Goal: Task Accomplishment & Management: Complete application form

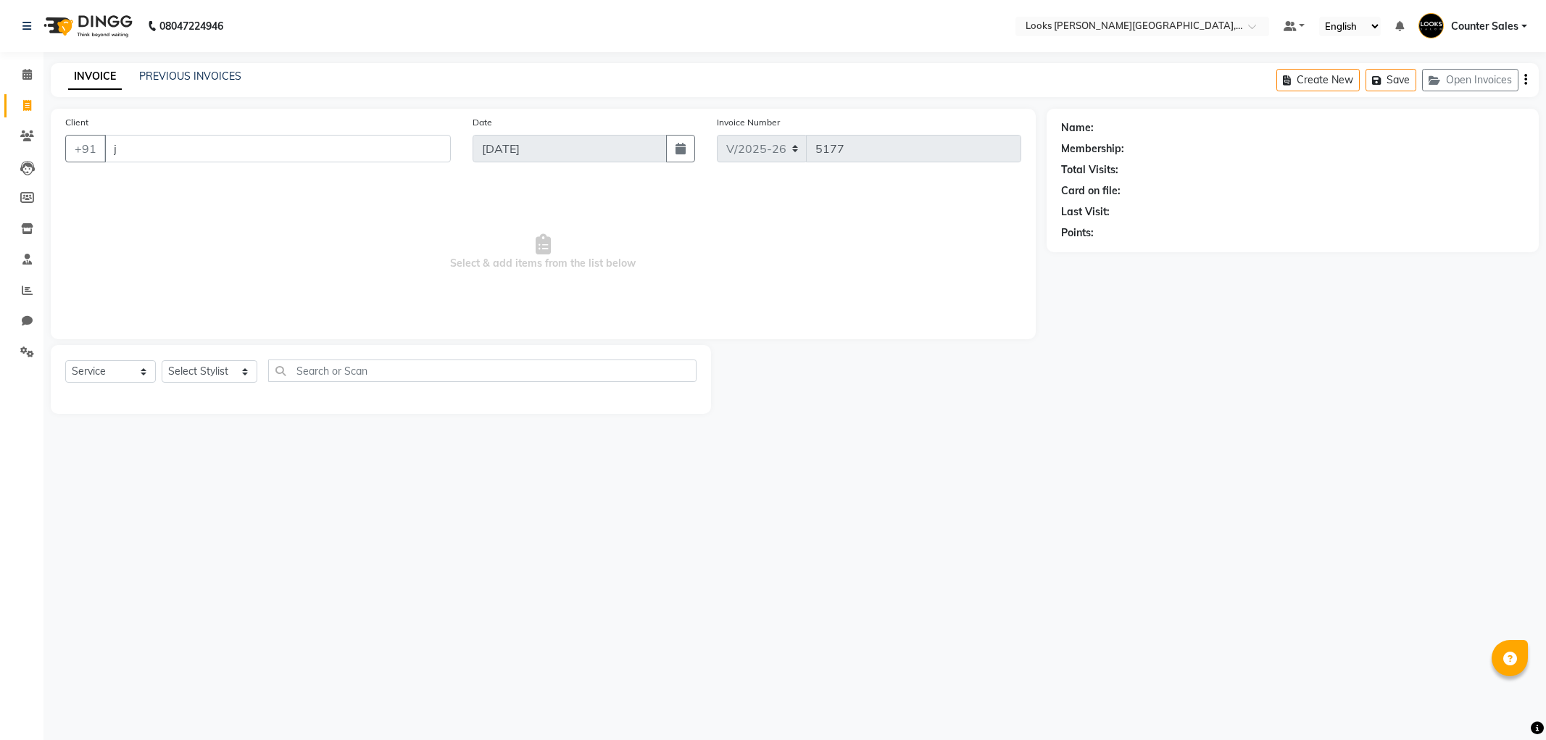
select select "4385"
select select "service"
click at [149, 141] on input "j" at bounding box center [277, 149] width 347 height 28
click at [141, 149] on input "Client" at bounding box center [277, 149] width 347 height 28
type input "8619579938"
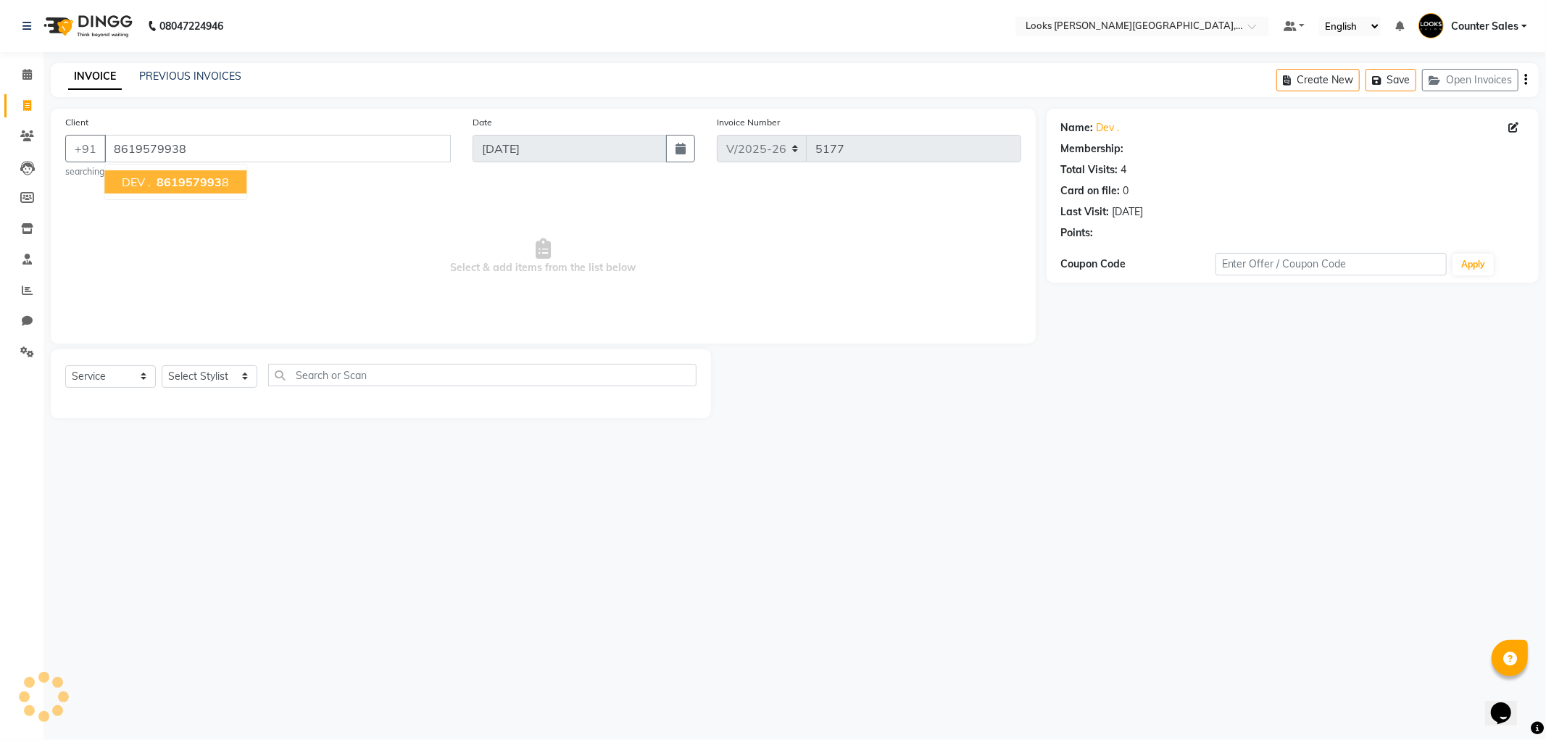
click at [181, 187] on span "861957993" at bounding box center [189, 182] width 65 height 14
click at [194, 370] on select "Select Stylist Ajay Anjana Arohi Ashu Counter Sales Faizan Kasim Krishna Mamta …" at bounding box center [210, 376] width 96 height 22
select select "1: Object"
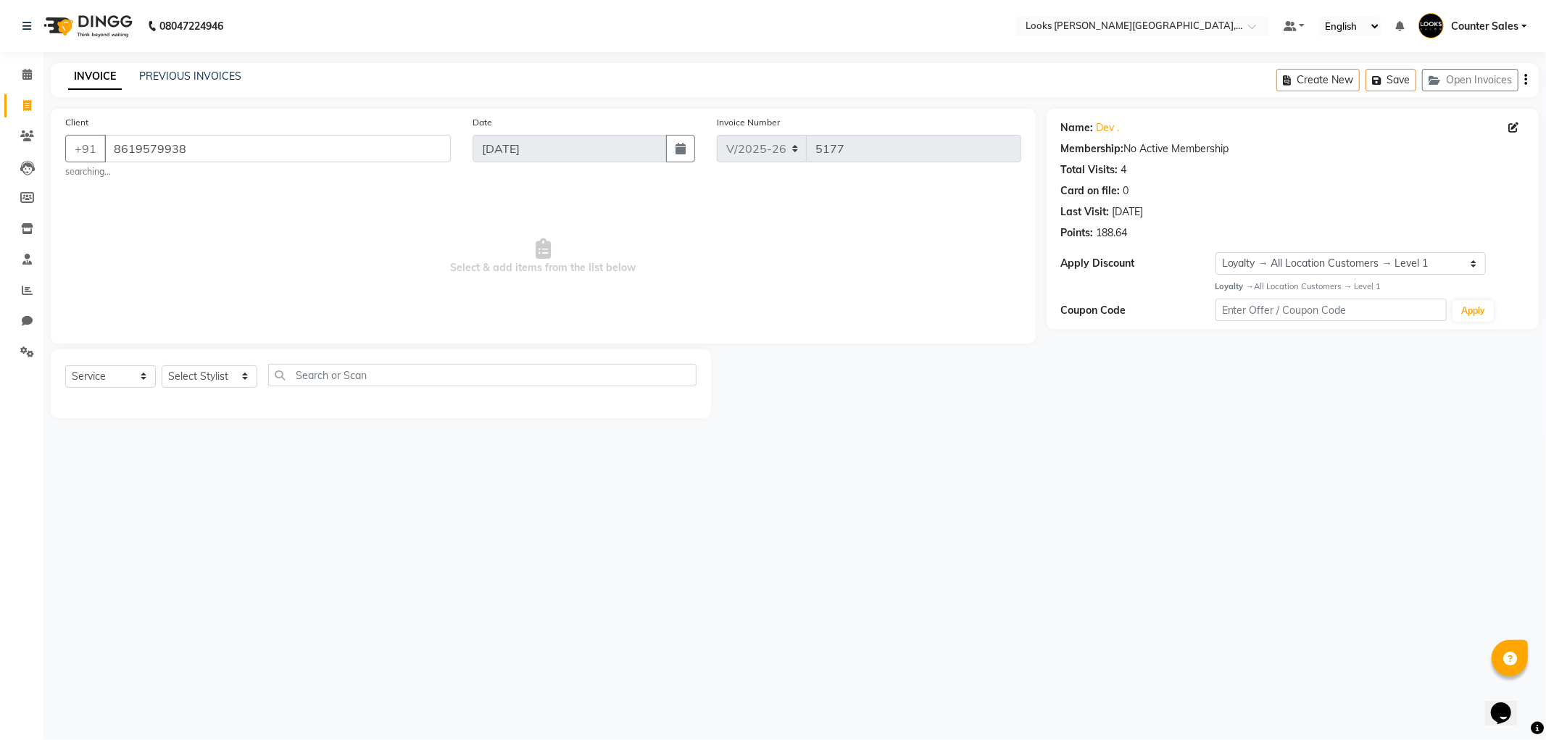
click at [1056, 594] on div "08047224946 Select Location × Looks Vaishali Girnar Colony, Jaipur Default Pane…" at bounding box center [773, 370] width 1546 height 740
click at [220, 365] on select "Select Stylist Ajay Anjana Arohi Ashu Counter Sales Faizan Kasim Krishna Mamta …" at bounding box center [210, 376] width 96 height 22
click at [395, 243] on span "Select & add items from the list below" at bounding box center [543, 256] width 956 height 145
click at [223, 142] on input "8619579938" at bounding box center [277, 149] width 347 height 28
type input "8"
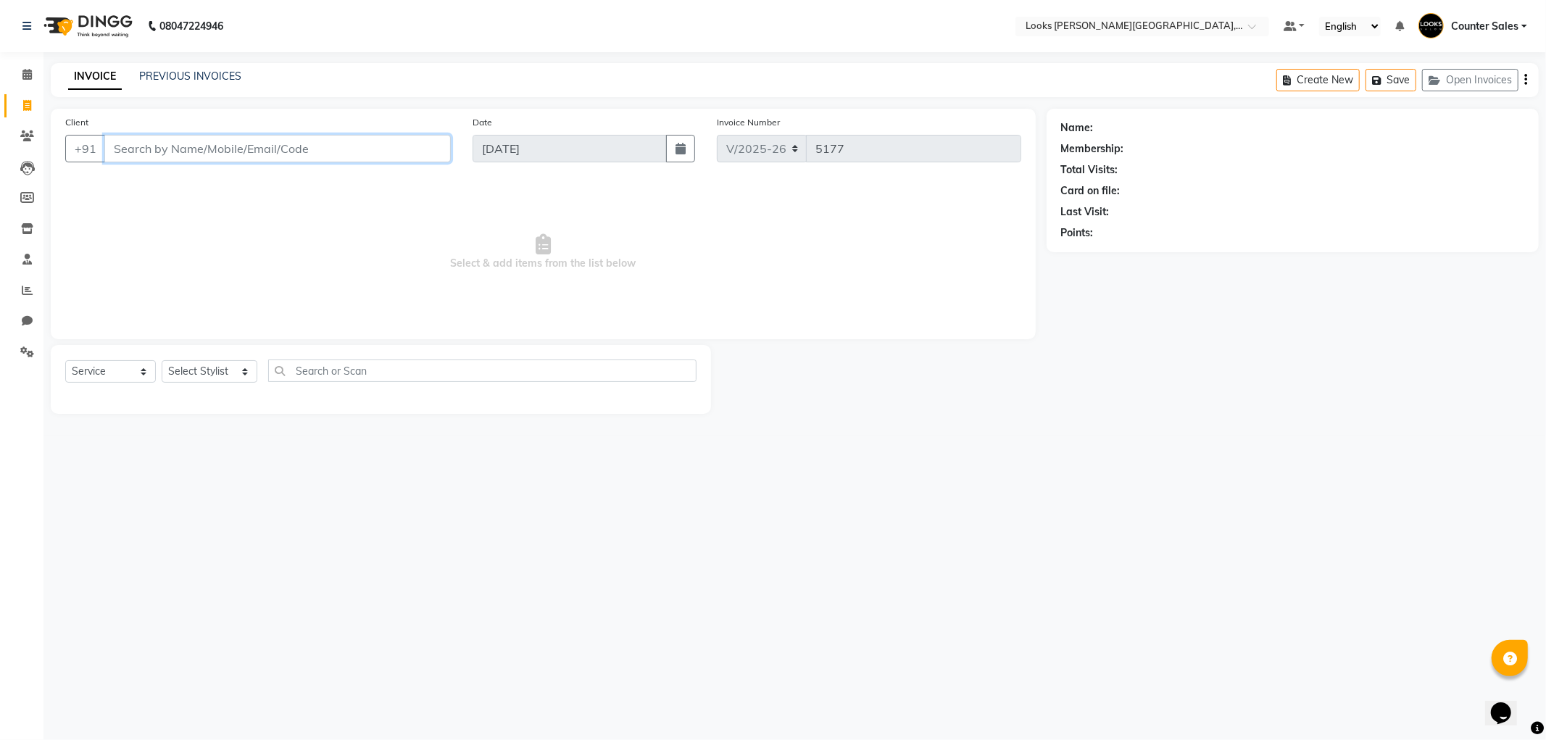
click at [189, 141] on input "Client" at bounding box center [277, 149] width 347 height 28
click at [139, 154] on input "8094427" at bounding box center [240, 149] width 273 height 28
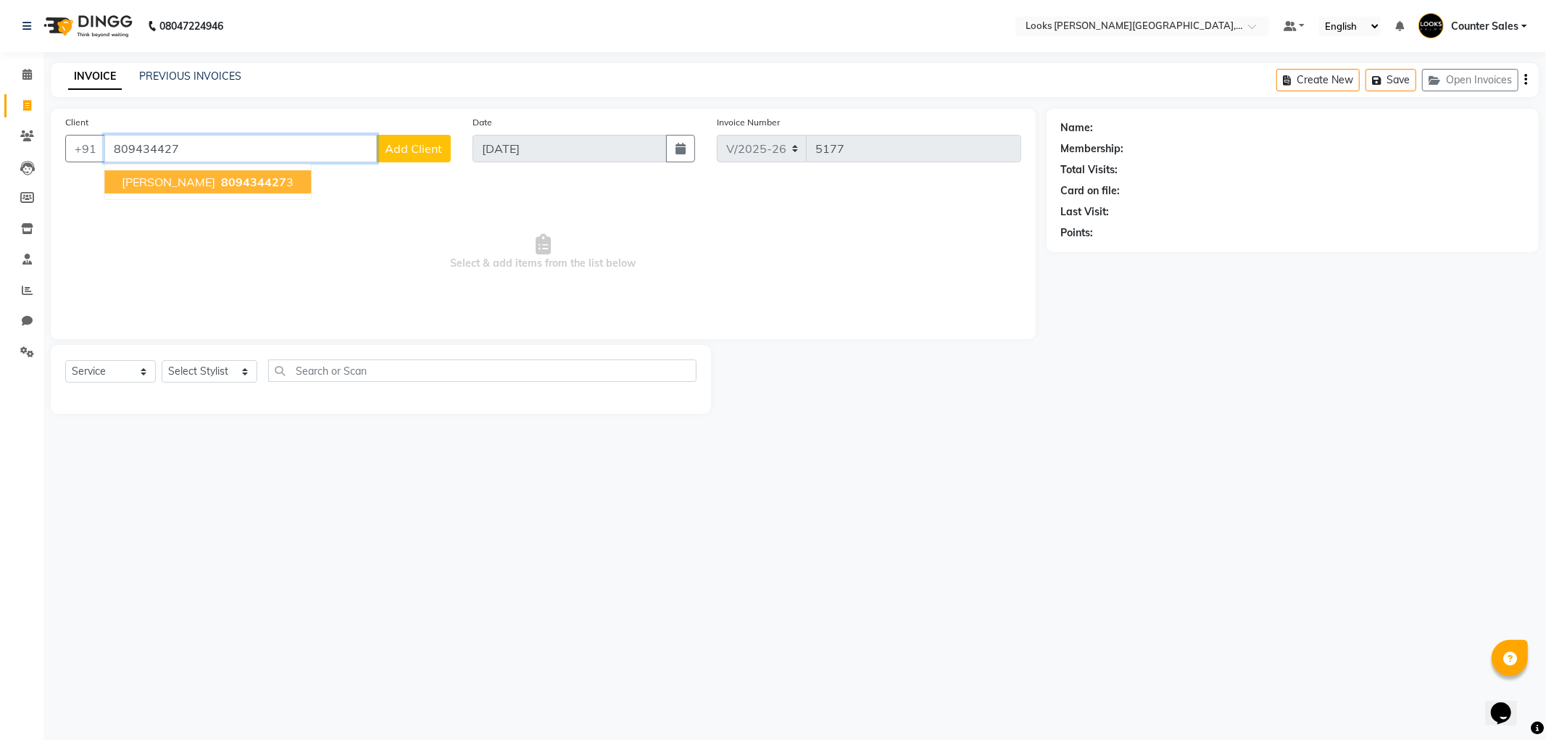
click at [286, 183] on span "809434427" at bounding box center [253, 182] width 65 height 14
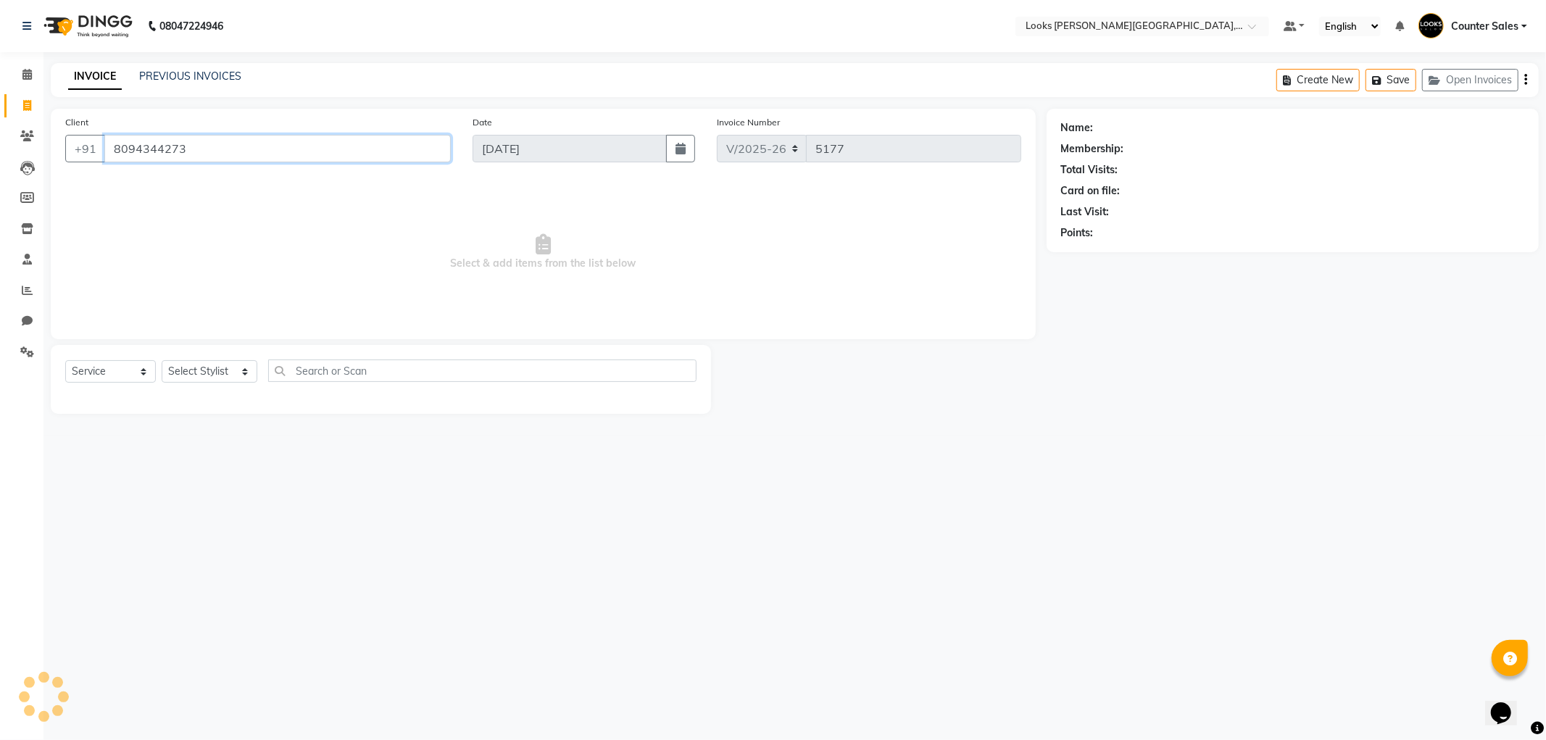
type input "8094344273"
click at [216, 379] on select "Select Stylist Ajay Anjana Arohi Ashu Counter Sales Faizan Kasim Krishna Mamta …" at bounding box center [210, 371] width 96 height 22
select select "1: Object"
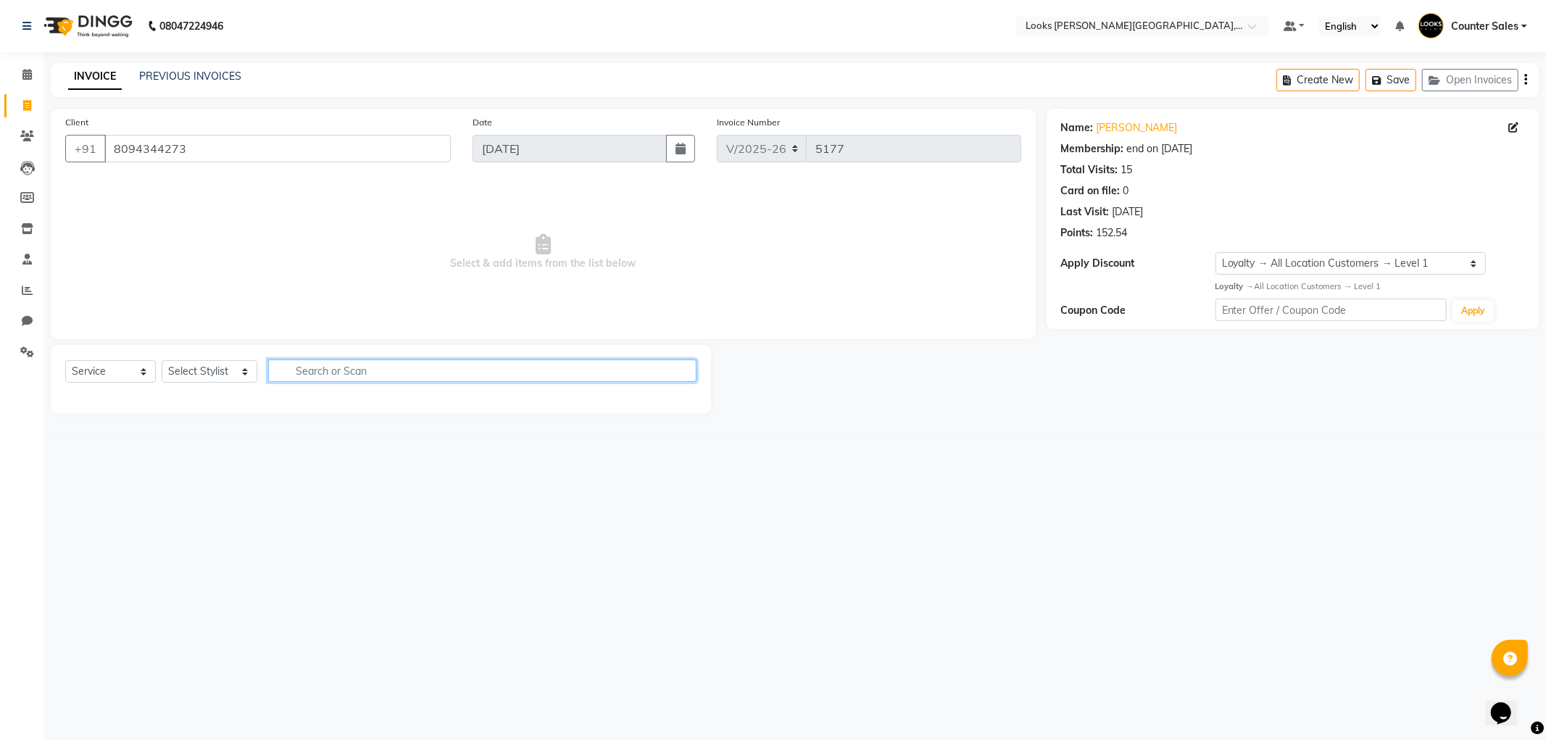
click at [309, 371] on input "text" at bounding box center [482, 371] width 428 height 22
click at [225, 373] on select "Select Stylist Ajay Anjana Arohi Ashu Counter Sales Faizan Kasim Krishna Mamta …" at bounding box center [210, 371] width 96 height 22
select select "51057"
click at [162, 361] on select "Select Stylist Ajay Anjana Arohi Ashu Counter Sales Faizan Kasim Krishna Mamta …" at bounding box center [210, 371] width 96 height 22
click at [373, 374] on input "text" at bounding box center [482, 371] width 428 height 22
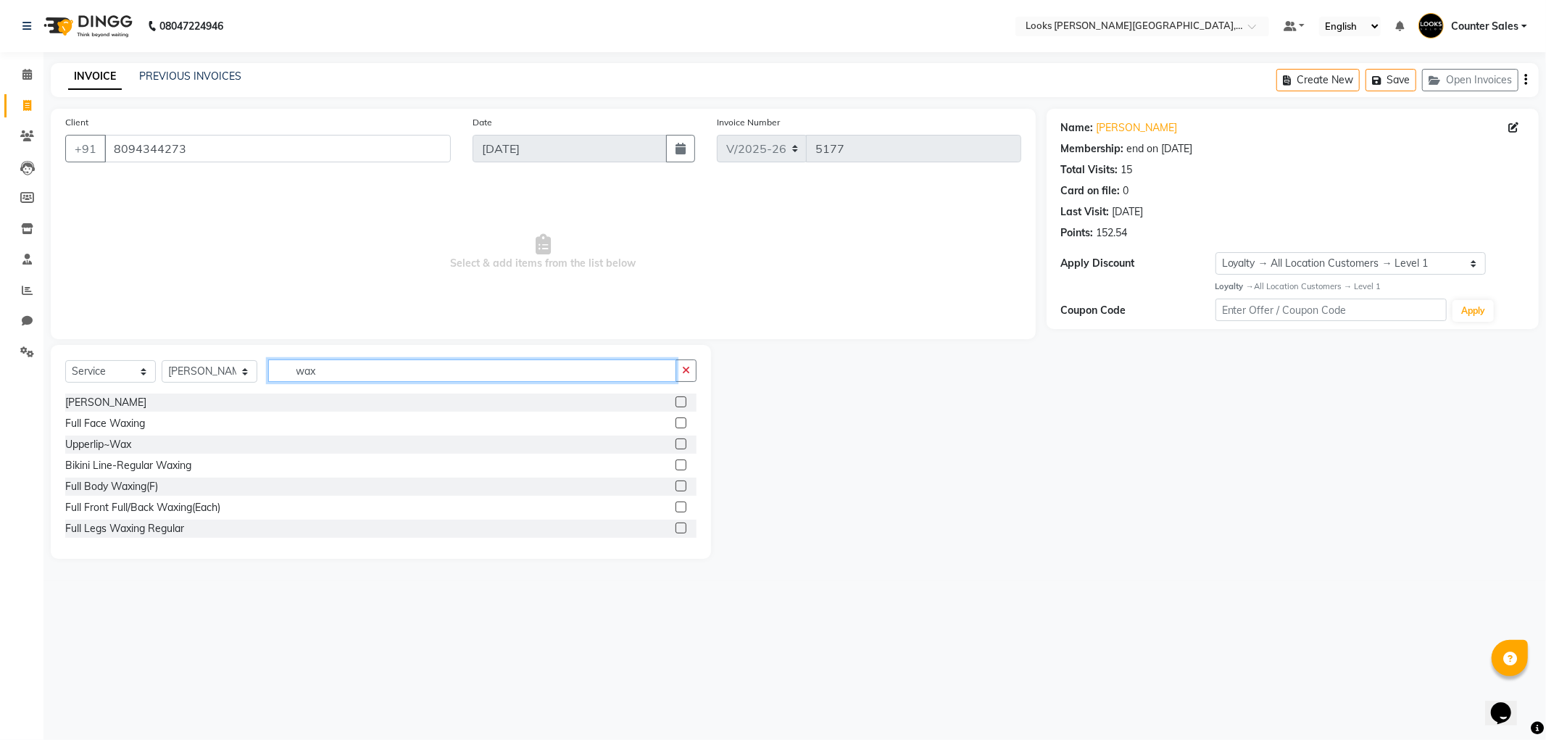
type input "wax"
click at [676, 507] on label at bounding box center [681, 507] width 11 height 11
click at [676, 507] on input "checkbox" at bounding box center [680, 507] width 9 height 9
checkbox input "true"
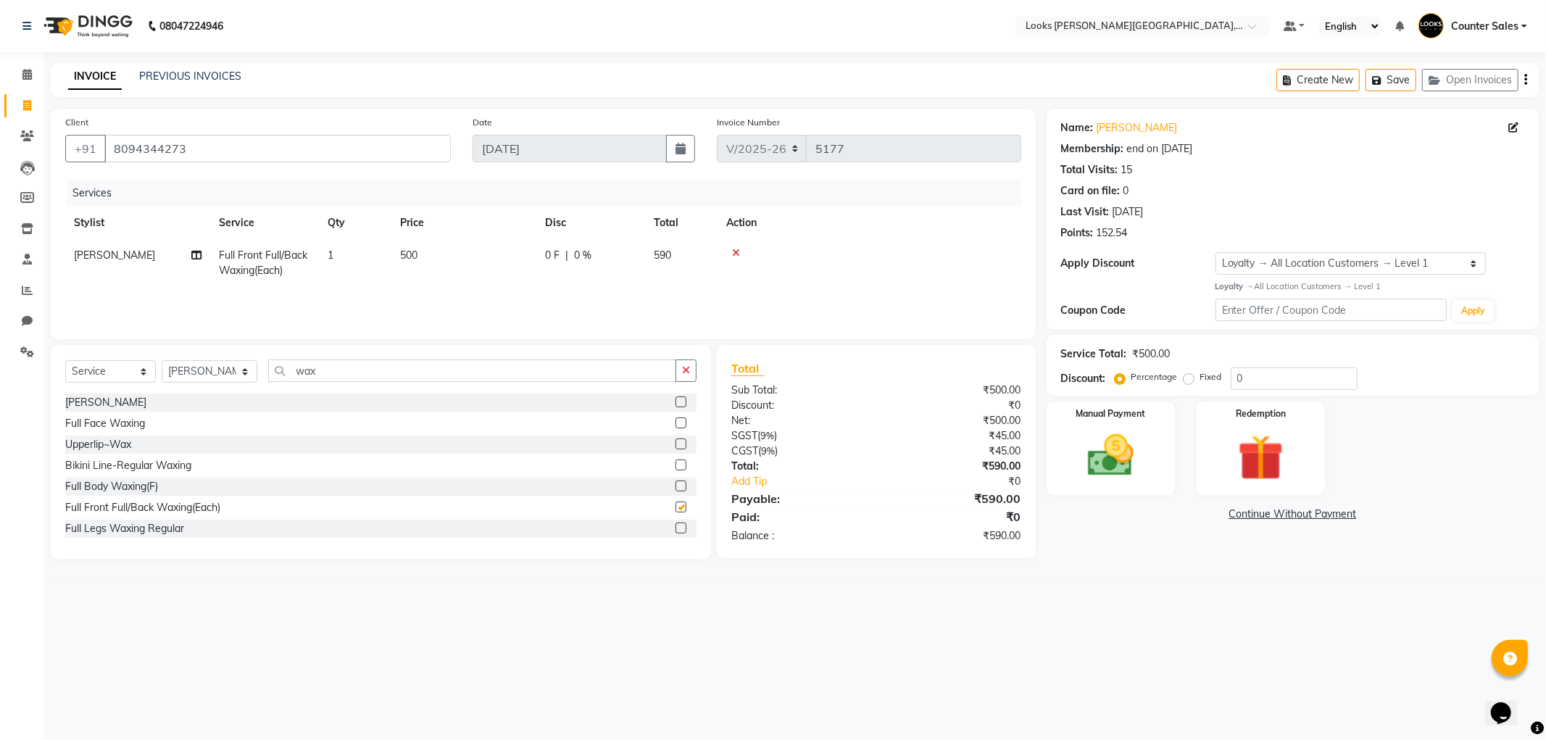
click at [522, 261] on td "500" at bounding box center [463, 263] width 145 height 48
select select "51057"
checkbox input "false"
click at [526, 261] on input "500" at bounding box center [532, 259] width 128 height 22
type input "5"
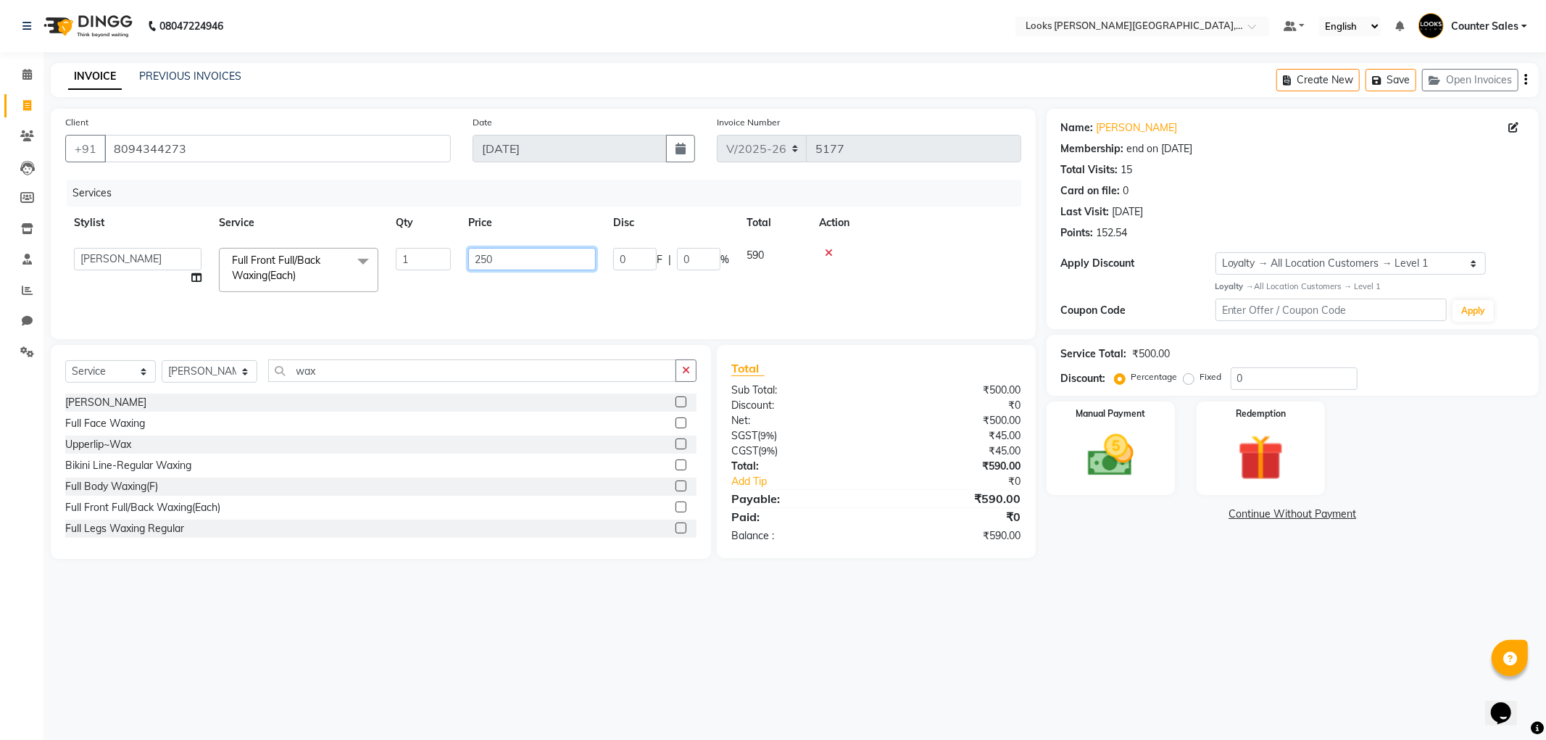
type input "2500"
click at [676, 497] on label at bounding box center [681, 502] width 11 height 11
click at [676, 499] on input "checkbox" at bounding box center [680, 503] width 9 height 9
checkbox input "true"
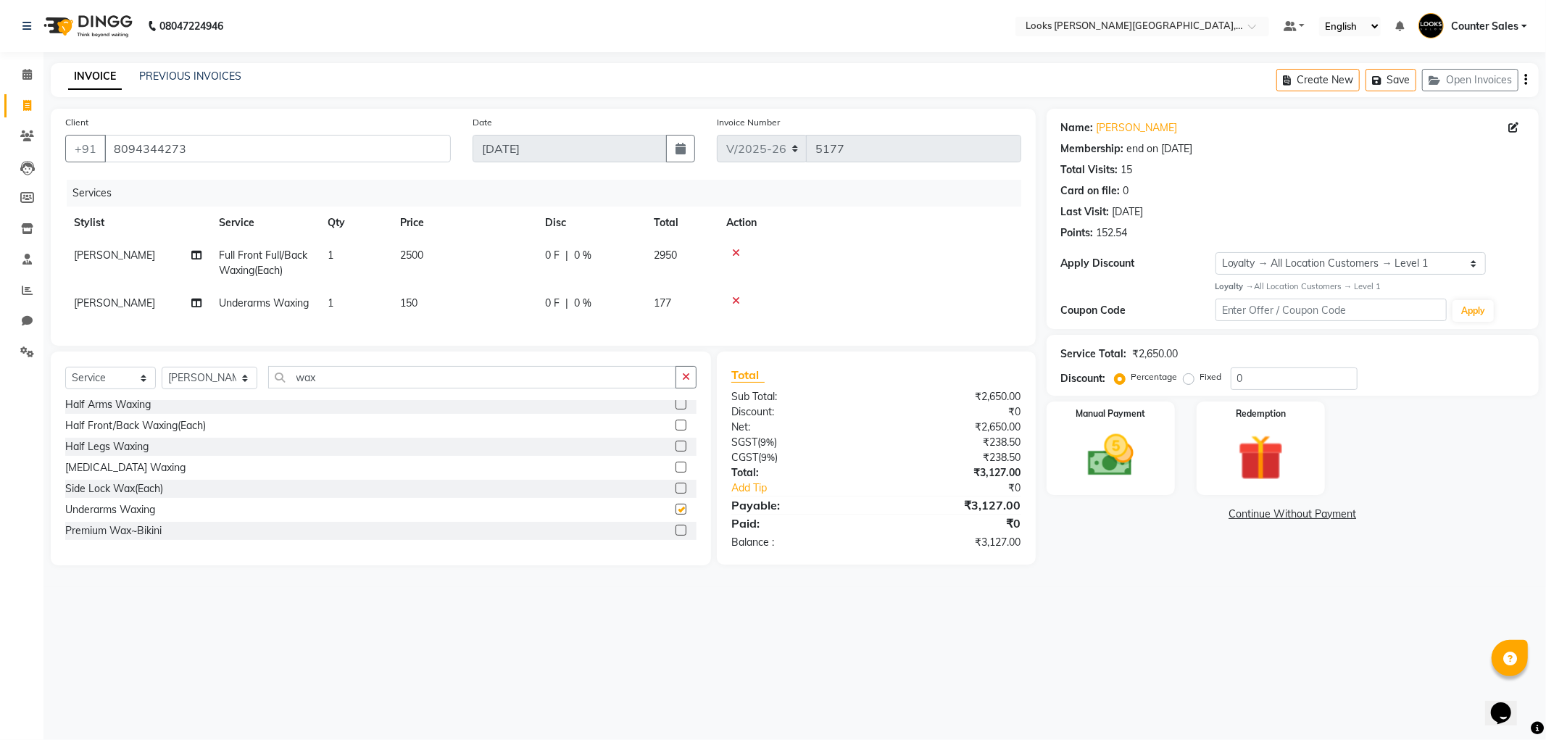
click at [522, 317] on td "150" at bounding box center [463, 303] width 145 height 33
select select "51057"
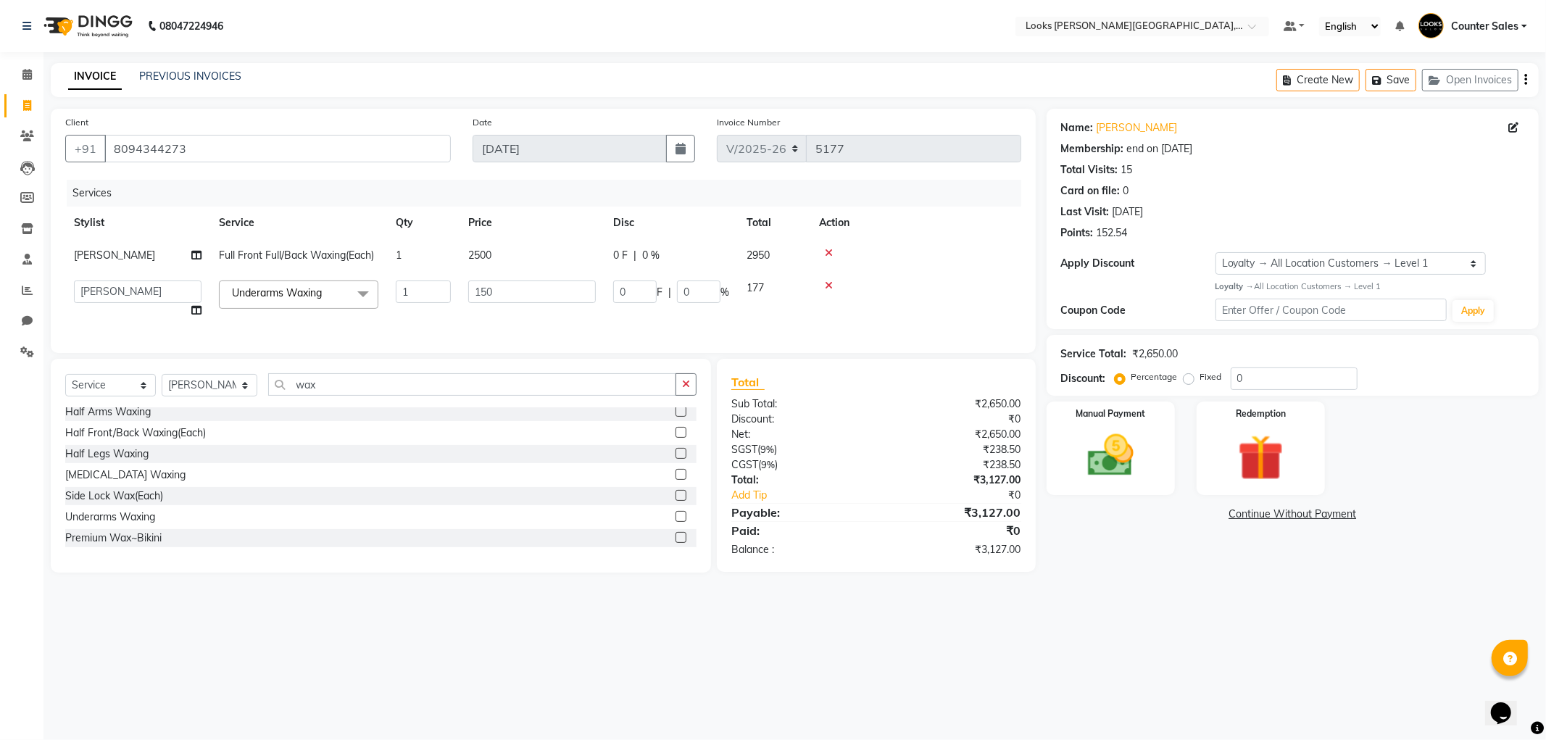
checkbox input "false"
click at [520, 296] on input "150" at bounding box center [532, 292] width 128 height 22
type input "1"
type input "200"
click at [356, 396] on input "wax" at bounding box center [472, 384] width 408 height 22
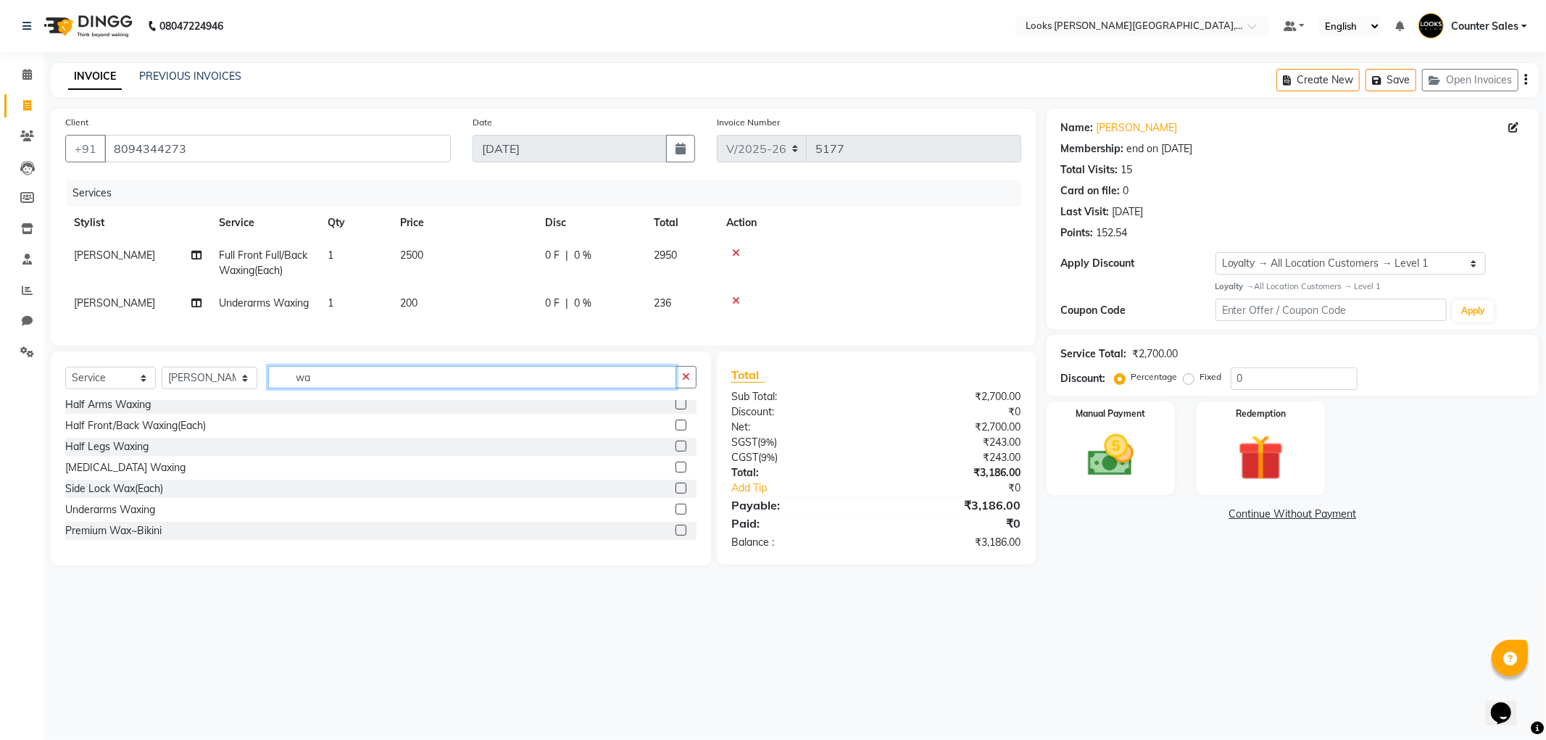
type input "w"
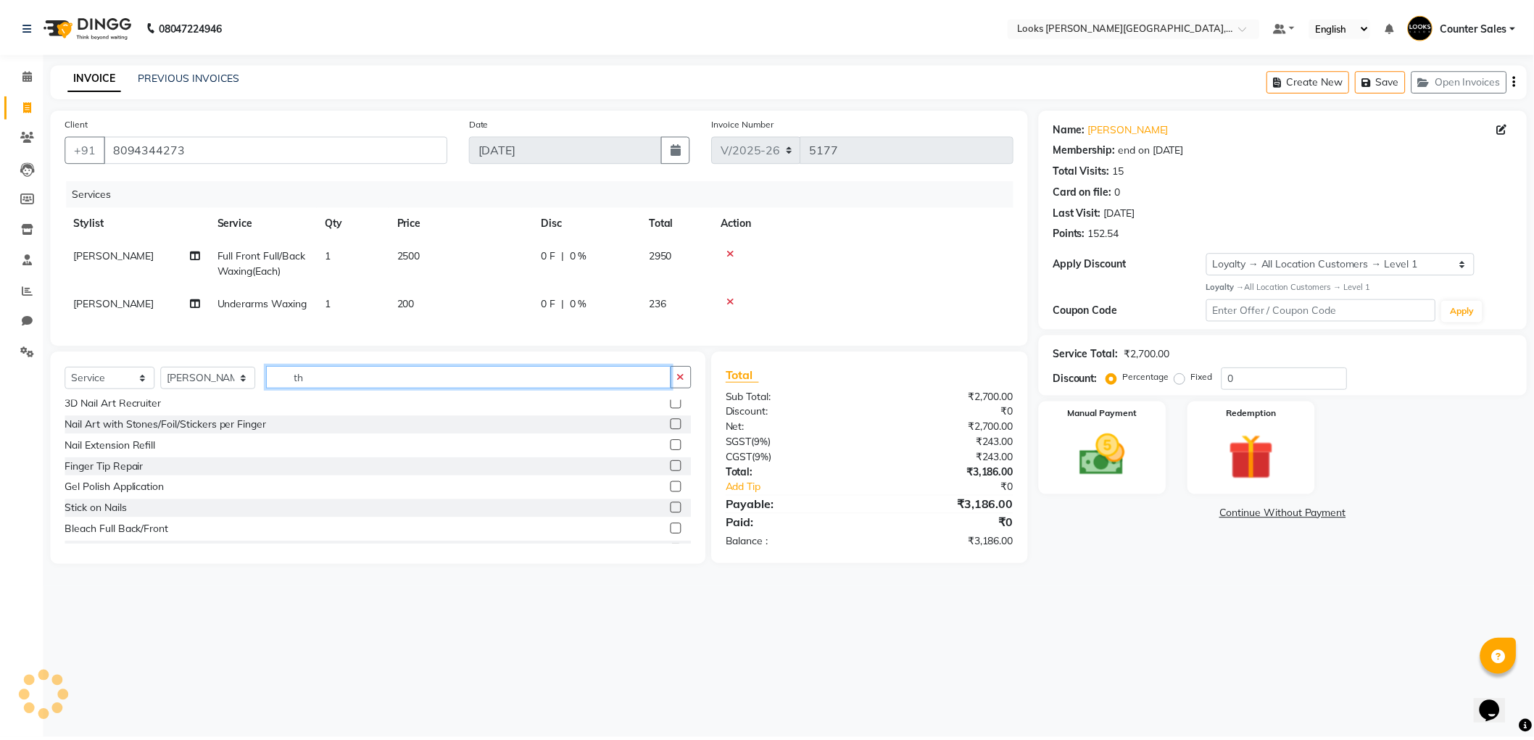
scroll to position [0, 0]
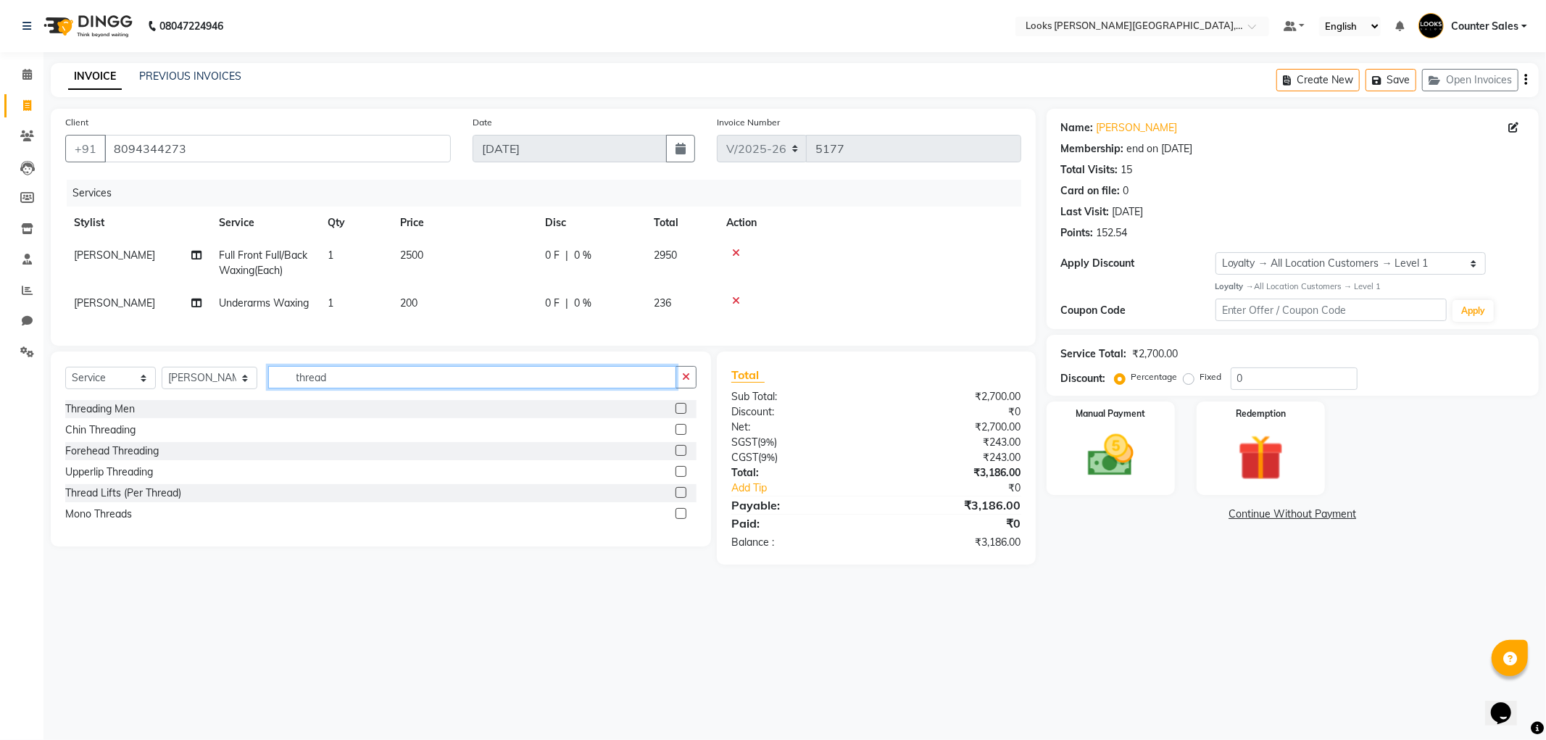
type input "thread"
click at [679, 477] on label at bounding box center [681, 471] width 11 height 11
click at [679, 477] on input "checkbox" at bounding box center [680, 472] width 9 height 9
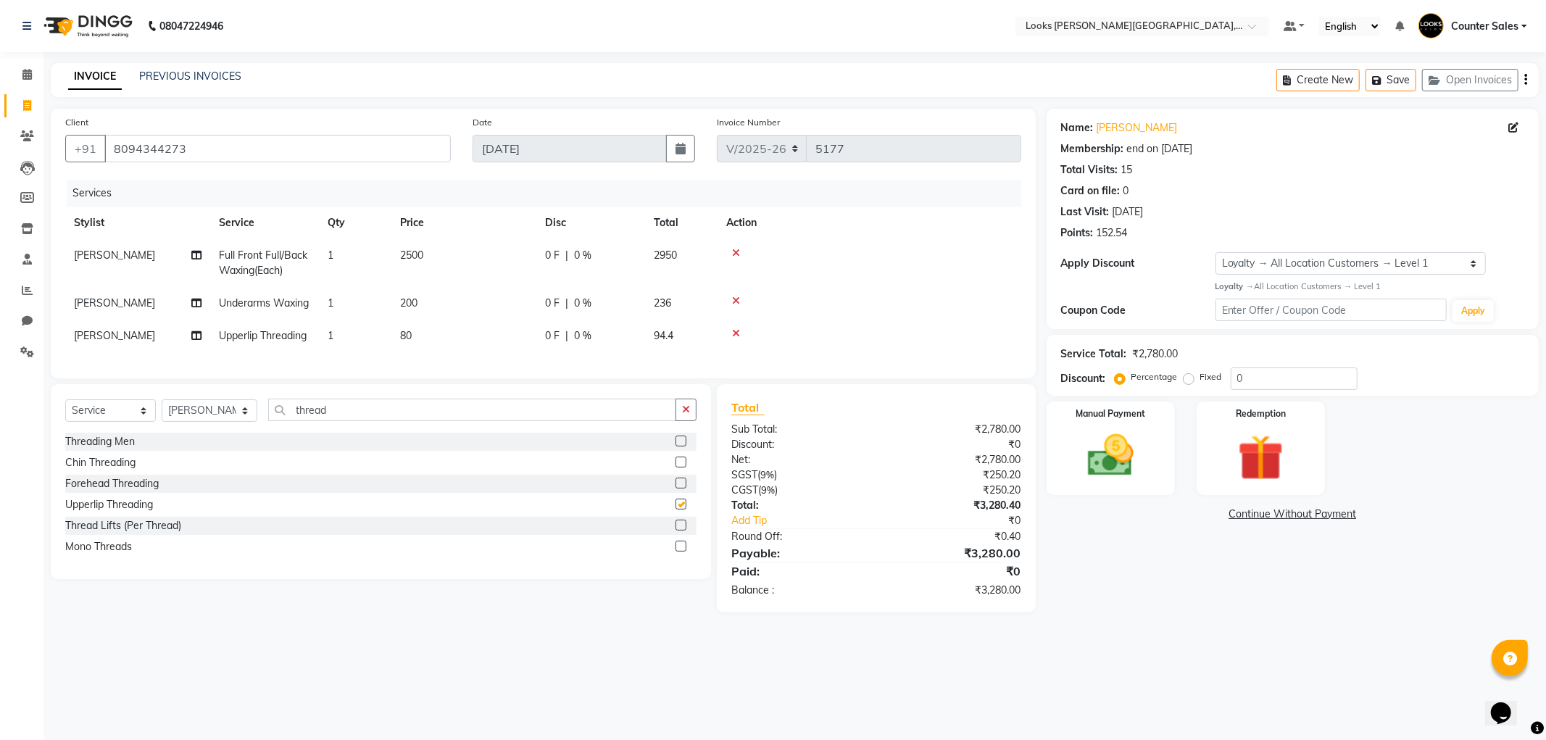
checkbox input "false"
click at [489, 345] on td "80" at bounding box center [463, 336] width 145 height 33
select select "51057"
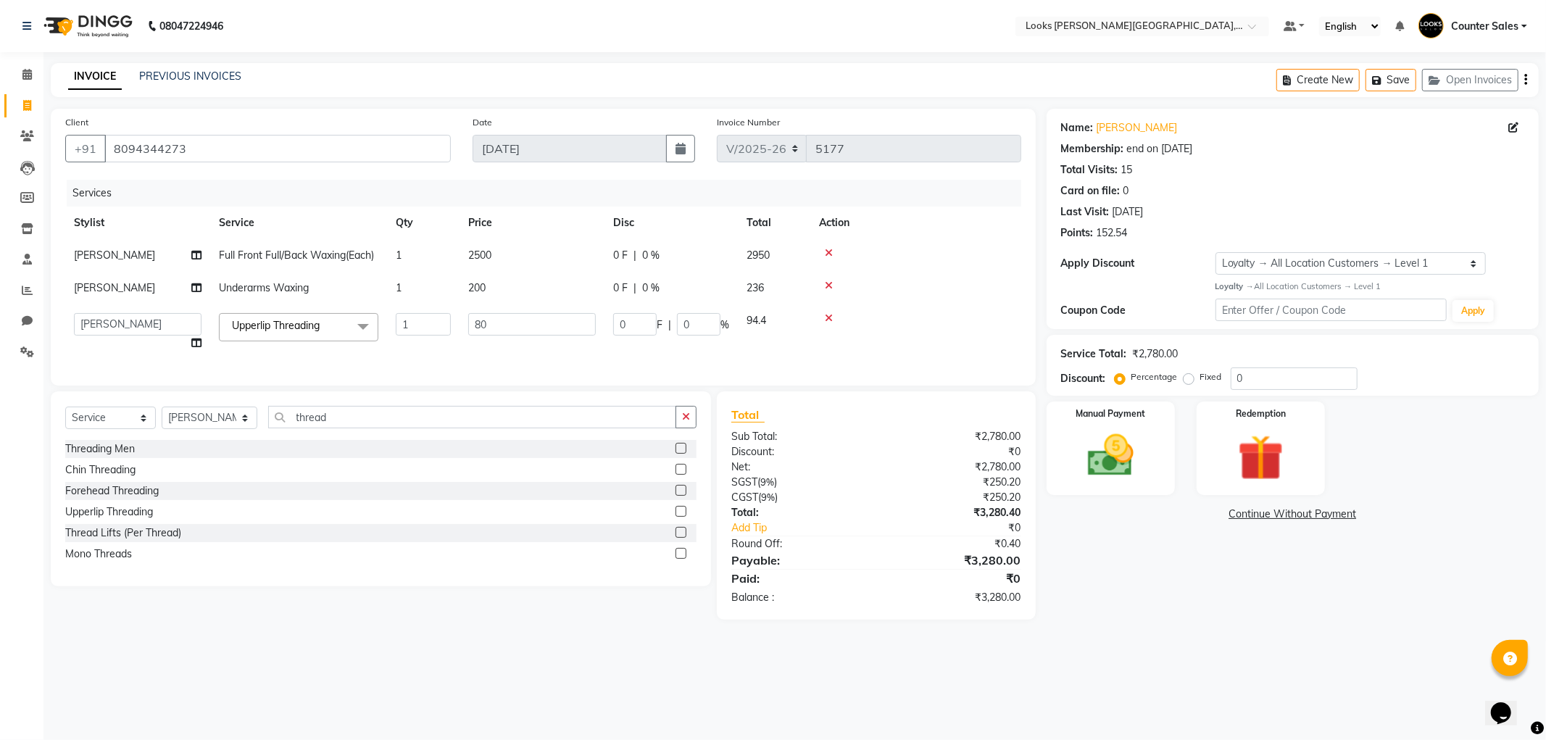
click at [509, 350] on td "80" at bounding box center [532, 331] width 145 height 55
click at [517, 324] on input "80" at bounding box center [532, 324] width 128 height 22
type input "8"
type input "140"
click at [1095, 638] on main "INVOICE PREVIOUS INVOICES Create New Save Open Invoices Client +91 8094344273 D…" at bounding box center [794, 352] width 1503 height 578
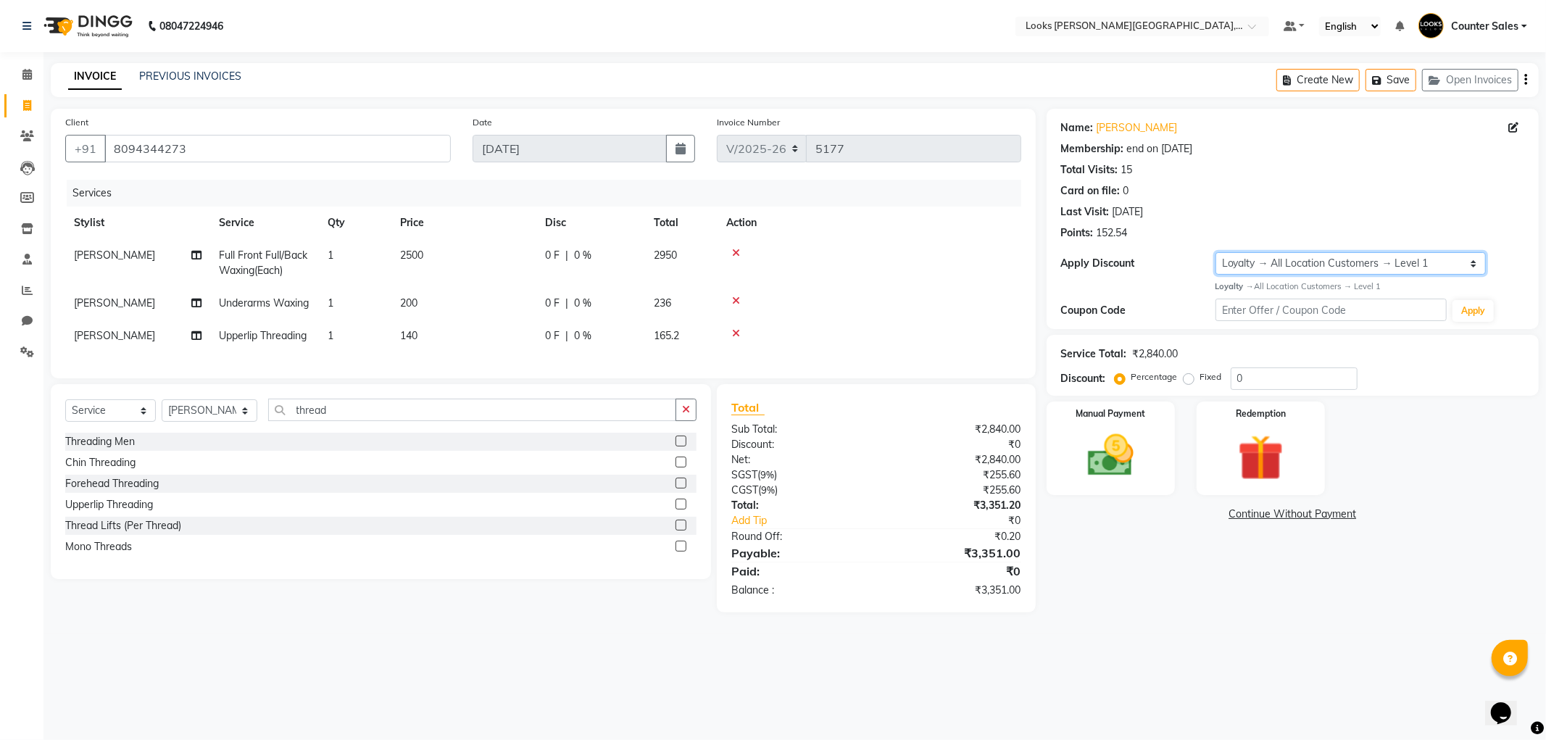
click at [1316, 259] on select "Select Membership → LSPL Membership@20% Loyalty → All Location Customers → Leve…" at bounding box center [1351, 263] width 270 height 22
select select "2: Object"
click at [1216, 252] on select "Select Membership → LSPL Membership@20% Loyalty → All Location Customers → Leve…" at bounding box center [1351, 263] width 270 height 22
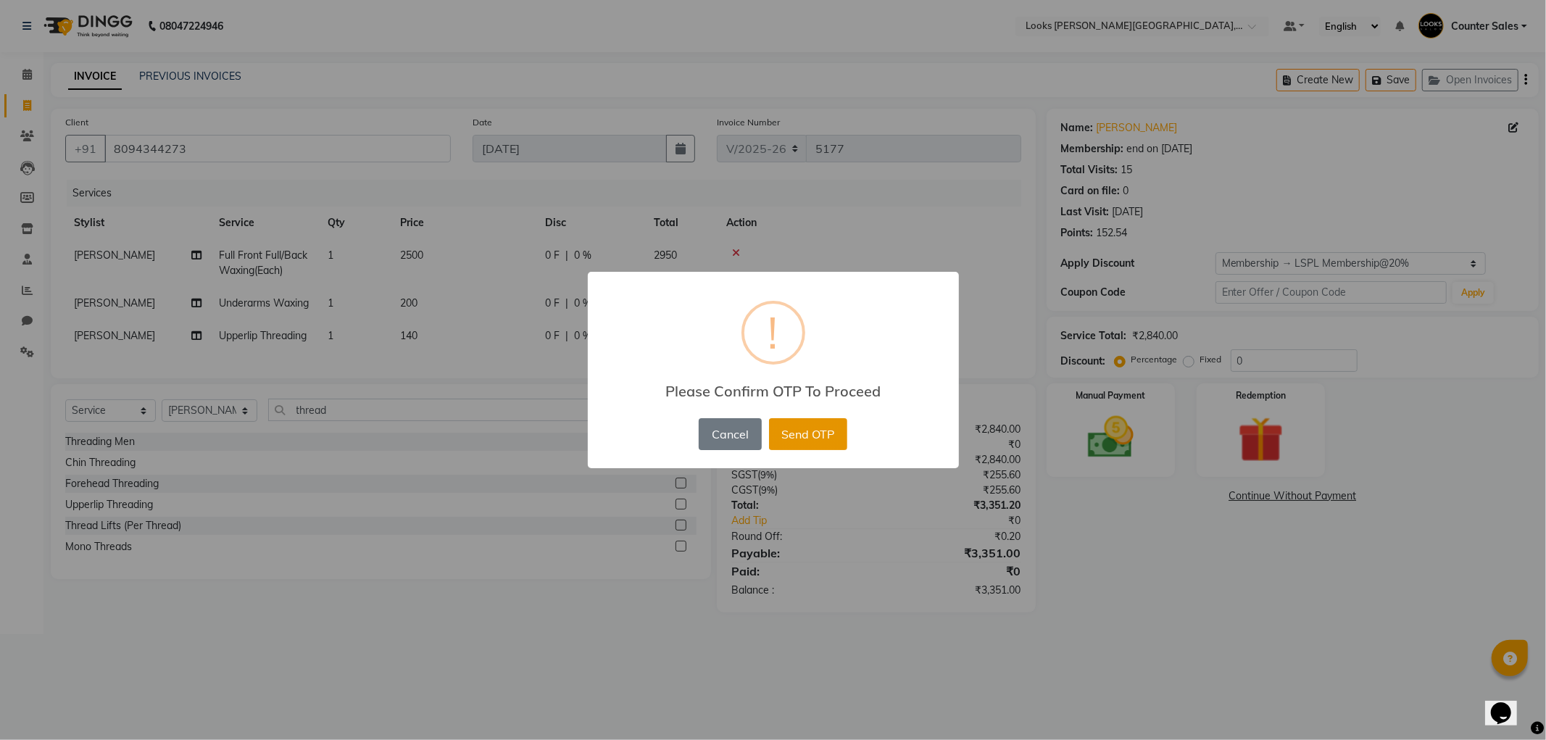
click at [832, 436] on button "Send OTP" at bounding box center [808, 434] width 78 height 32
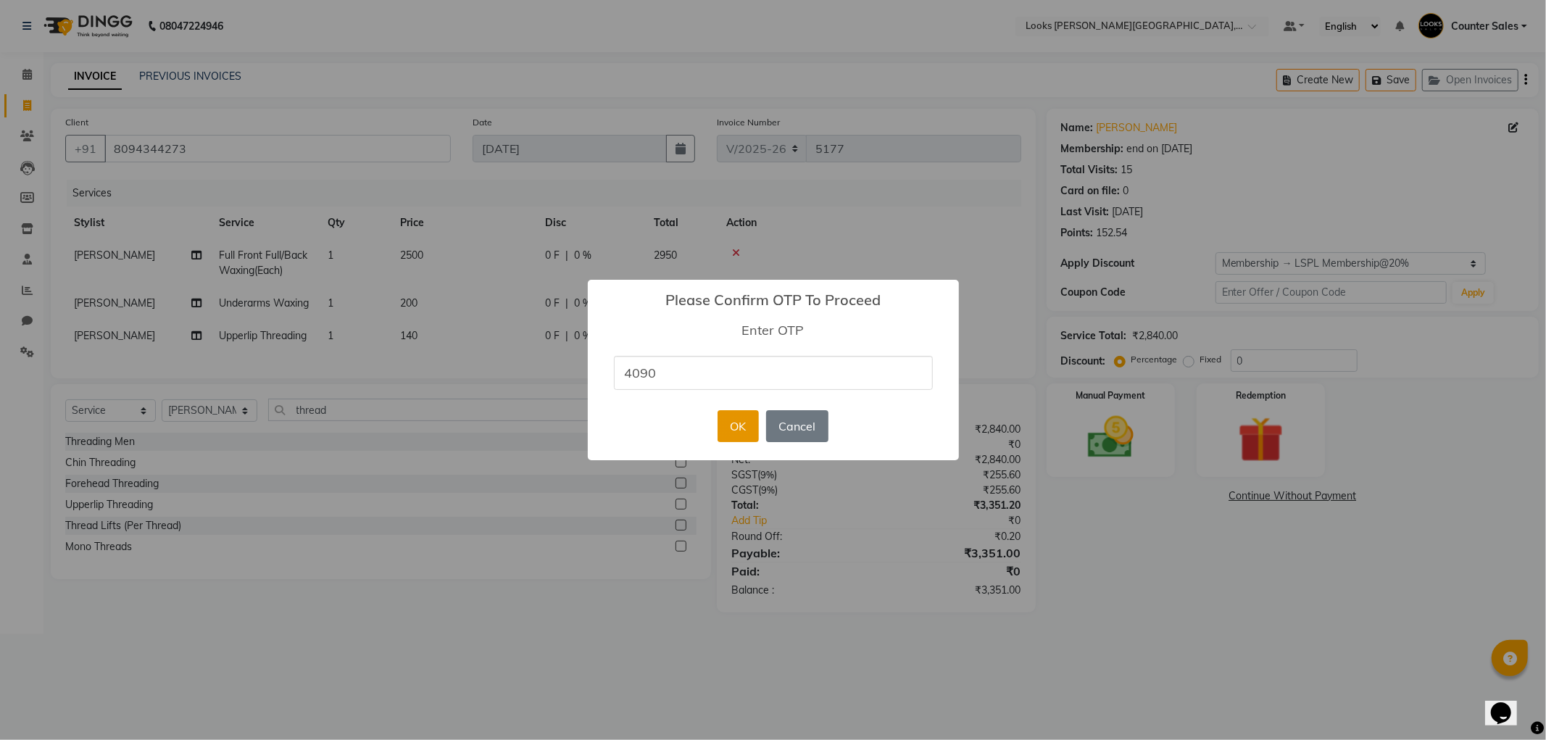
type input "4090"
click at [730, 433] on button "OK" at bounding box center [738, 426] width 41 height 32
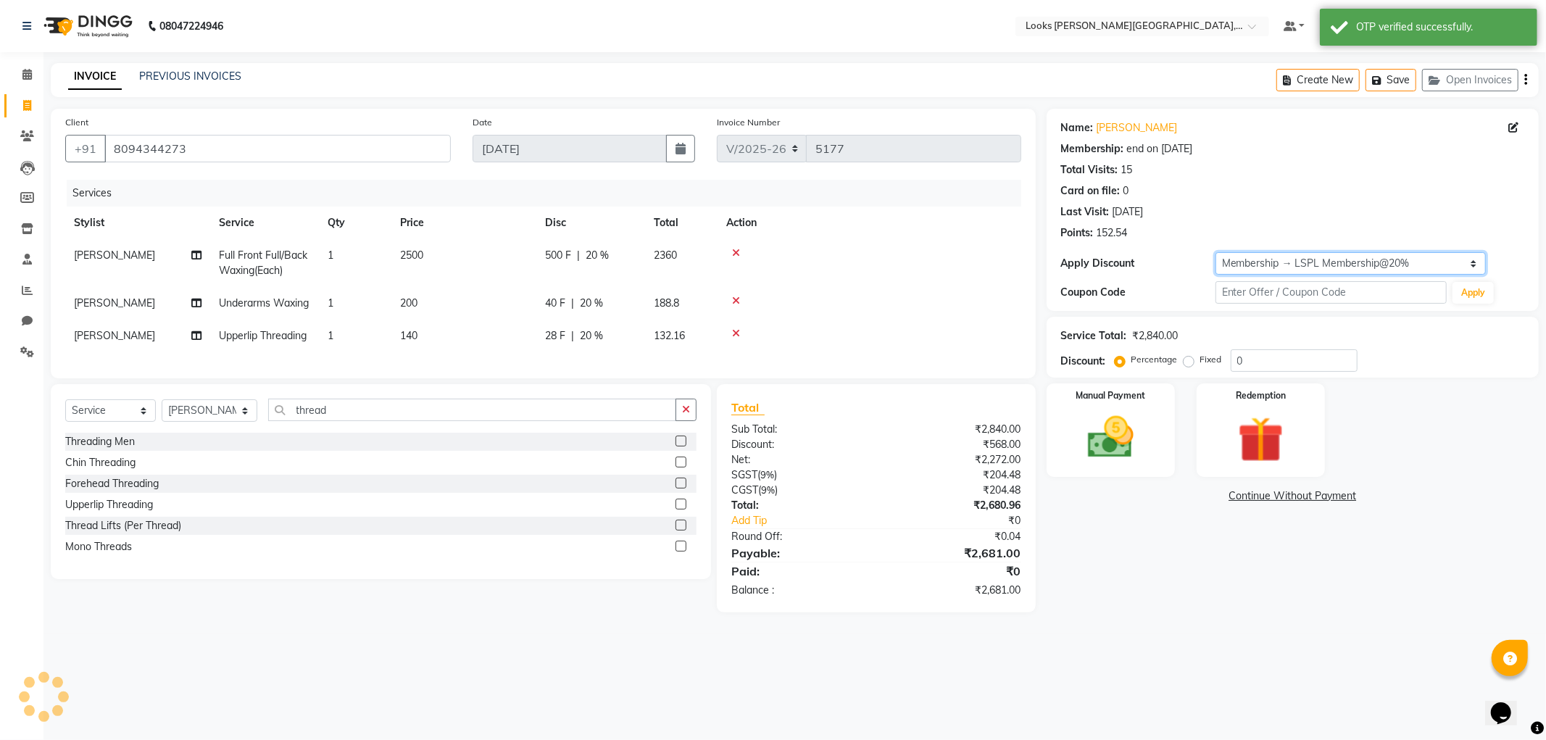
type input "20"
click at [1098, 437] on img at bounding box center [1111, 437] width 78 height 55
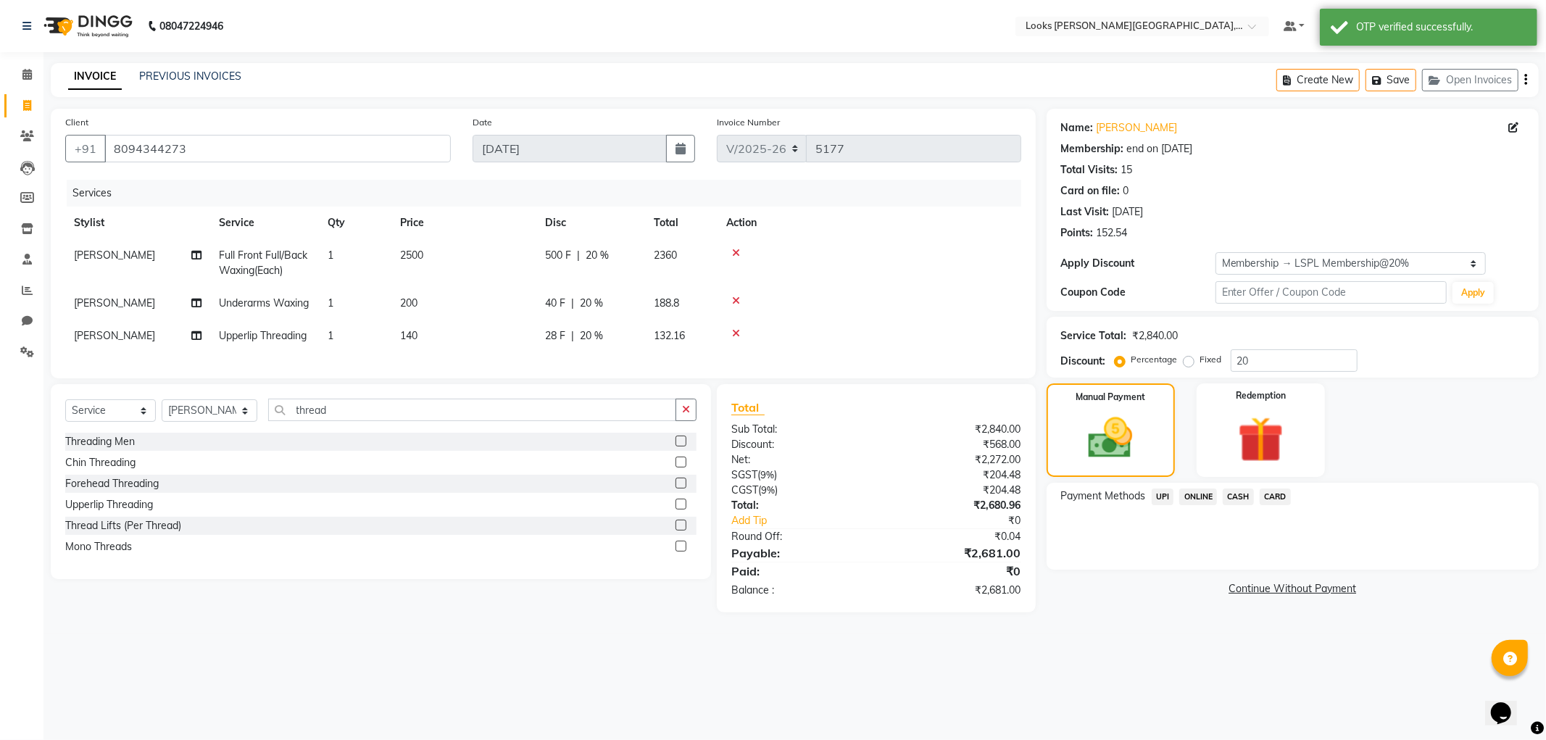
click at [1161, 498] on span "UPI" at bounding box center [1163, 497] width 22 height 17
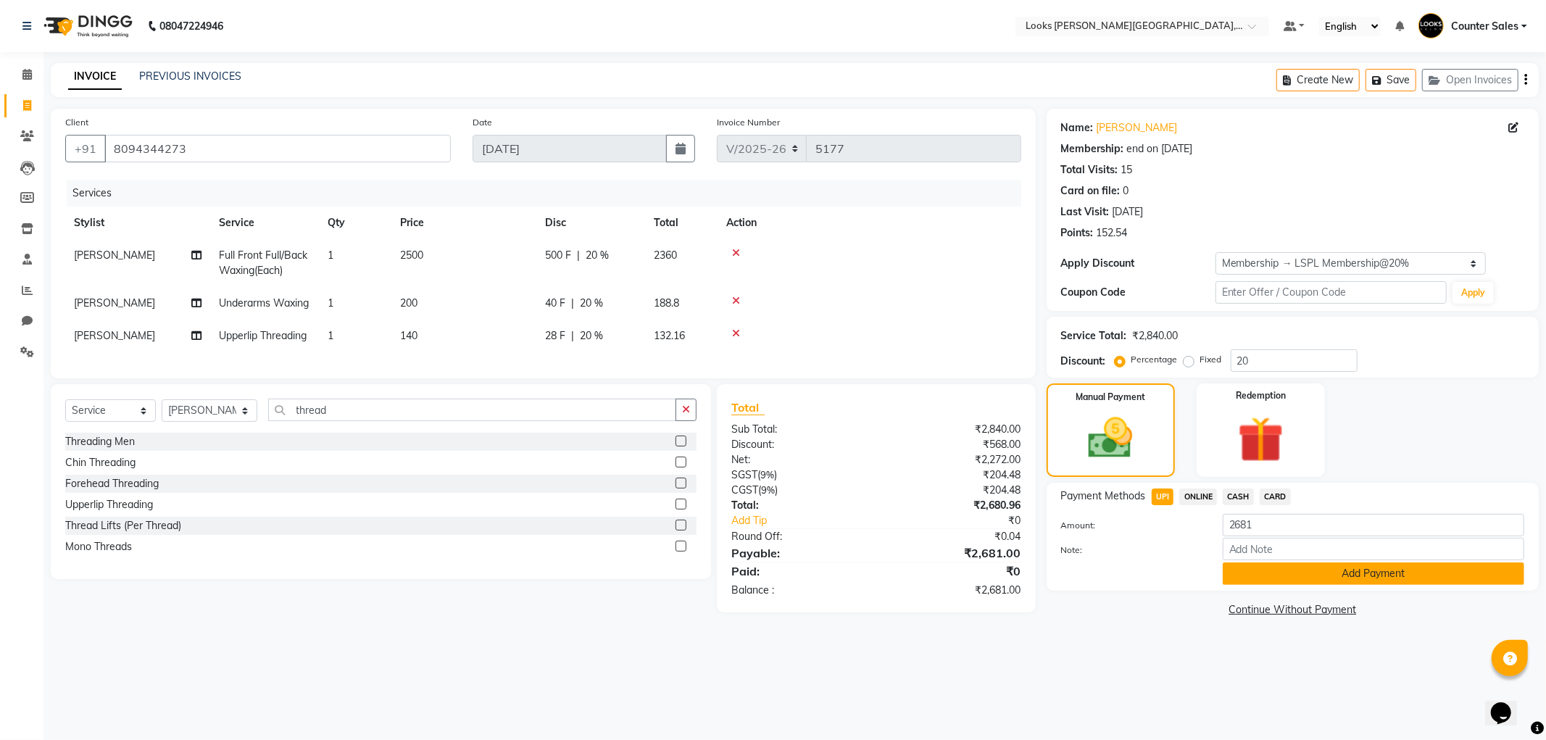
click at [1345, 573] on button "Add Payment" at bounding box center [1374, 574] width 302 height 22
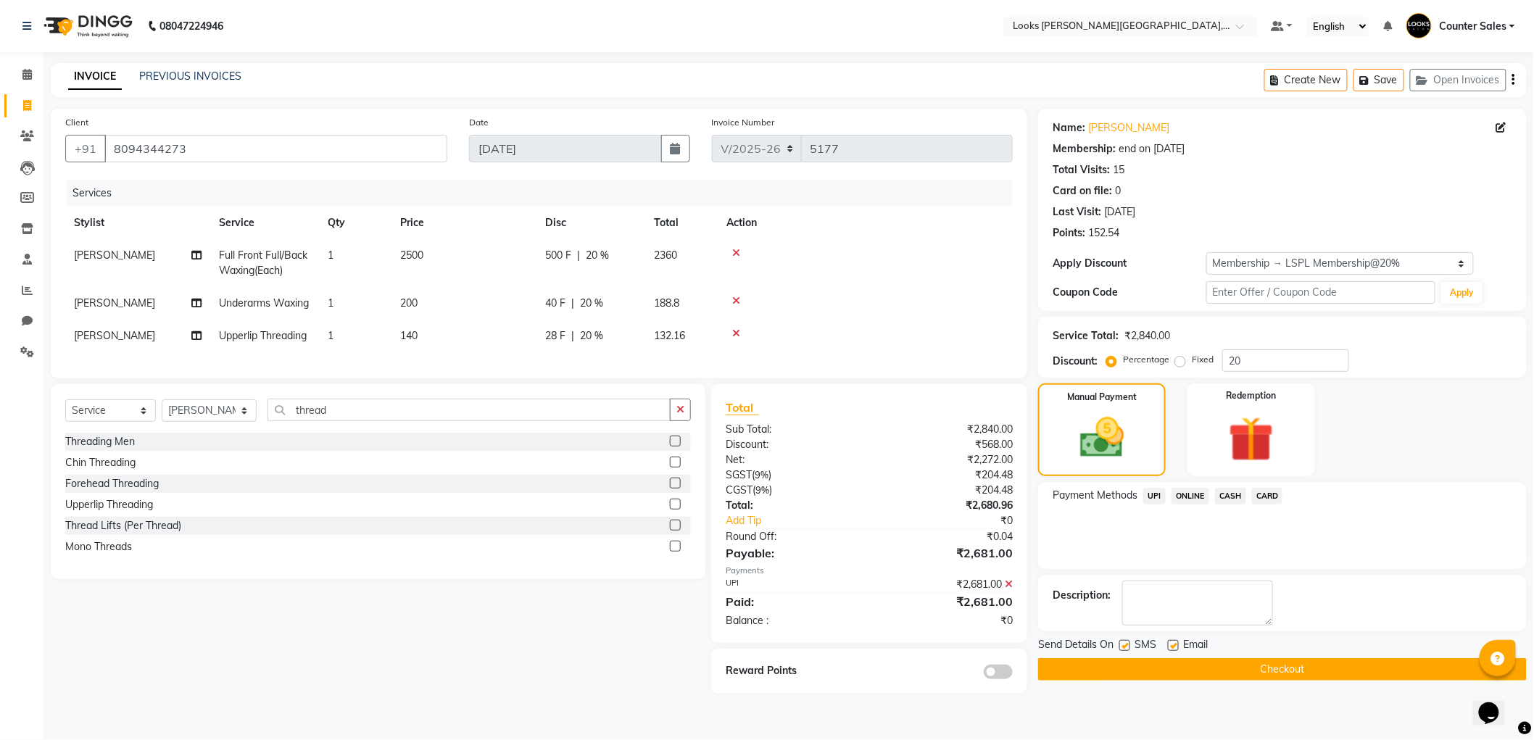
click at [1334, 675] on button "Checkout" at bounding box center [1282, 669] width 489 height 22
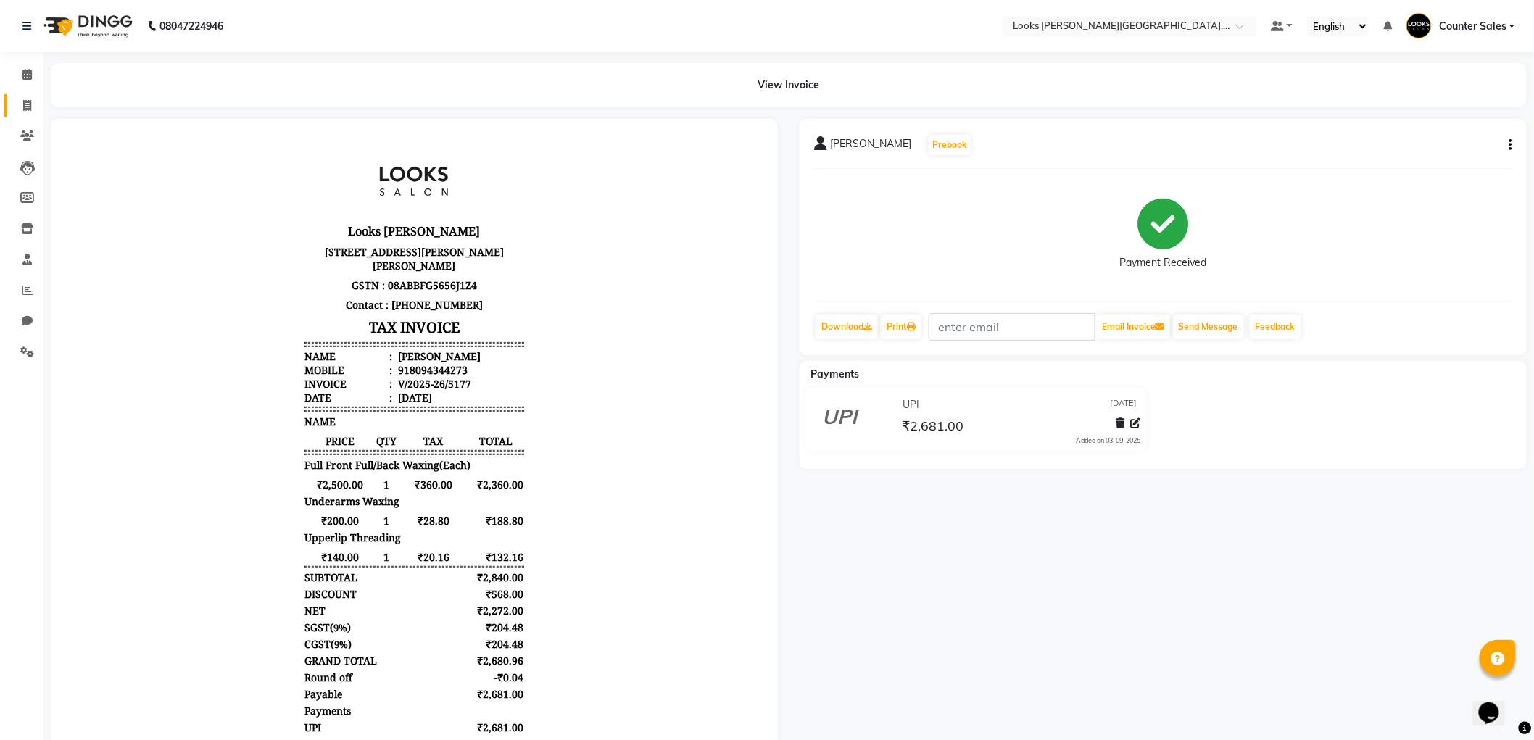
click at [26, 107] on icon at bounding box center [27, 105] width 8 height 11
select select "service"
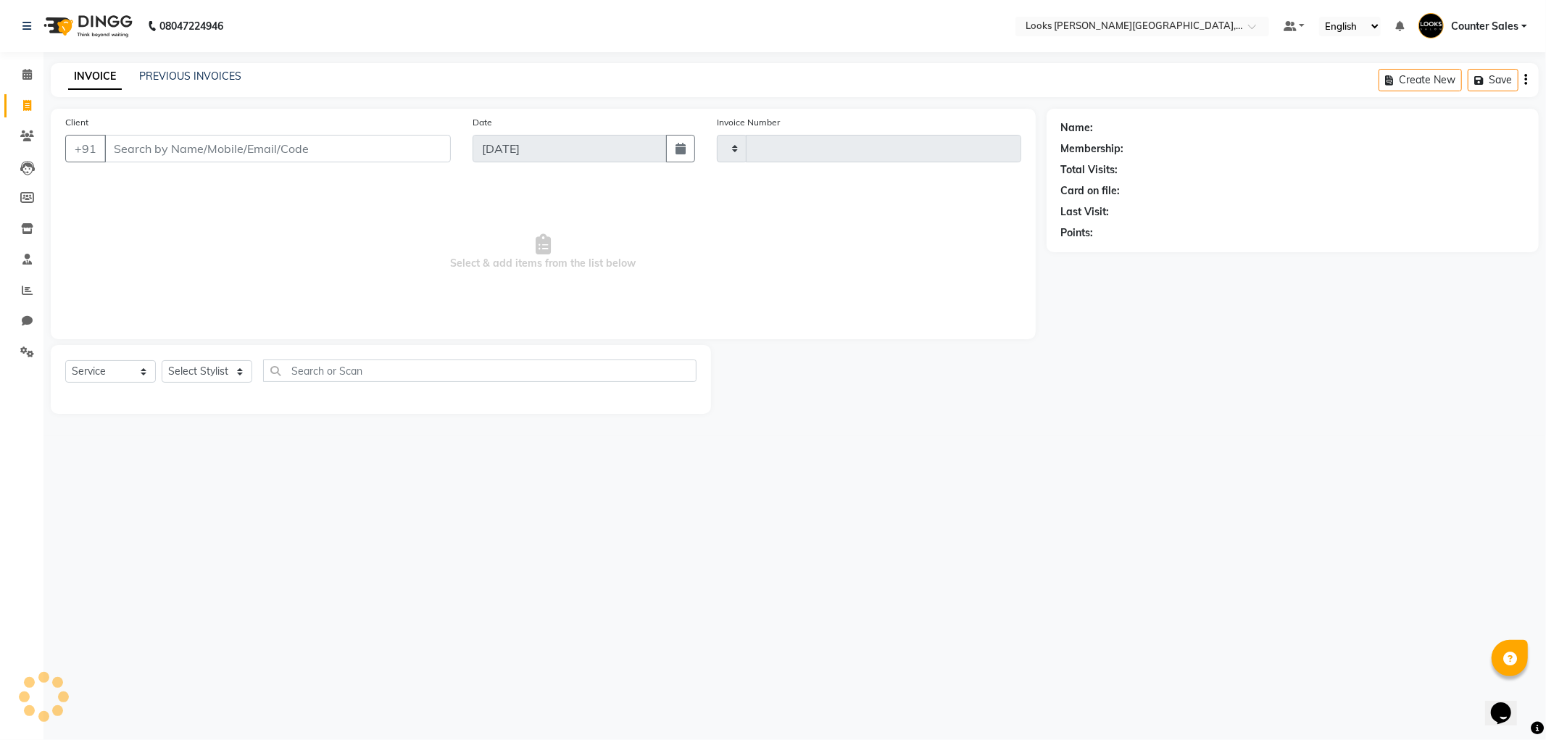
type input "5178"
select select "4385"
click at [352, 149] on input "Client" at bounding box center [277, 149] width 347 height 28
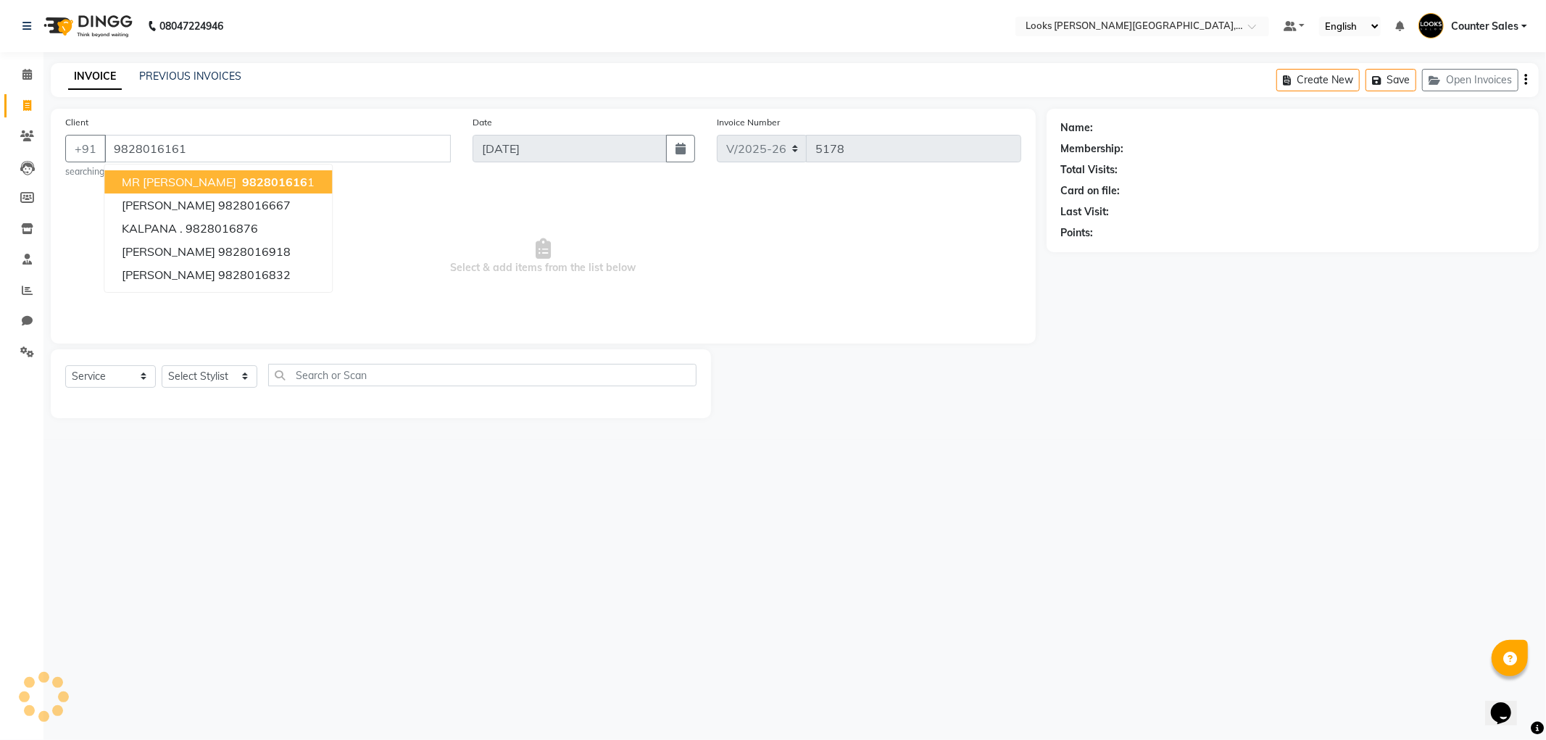
type input "9828016161"
select select "1: Object"
click at [773, 476] on div "08047224946 Select Location × Looks Vaishali Girnar Colony, Jaipur Default Pane…" at bounding box center [773, 370] width 1546 height 740
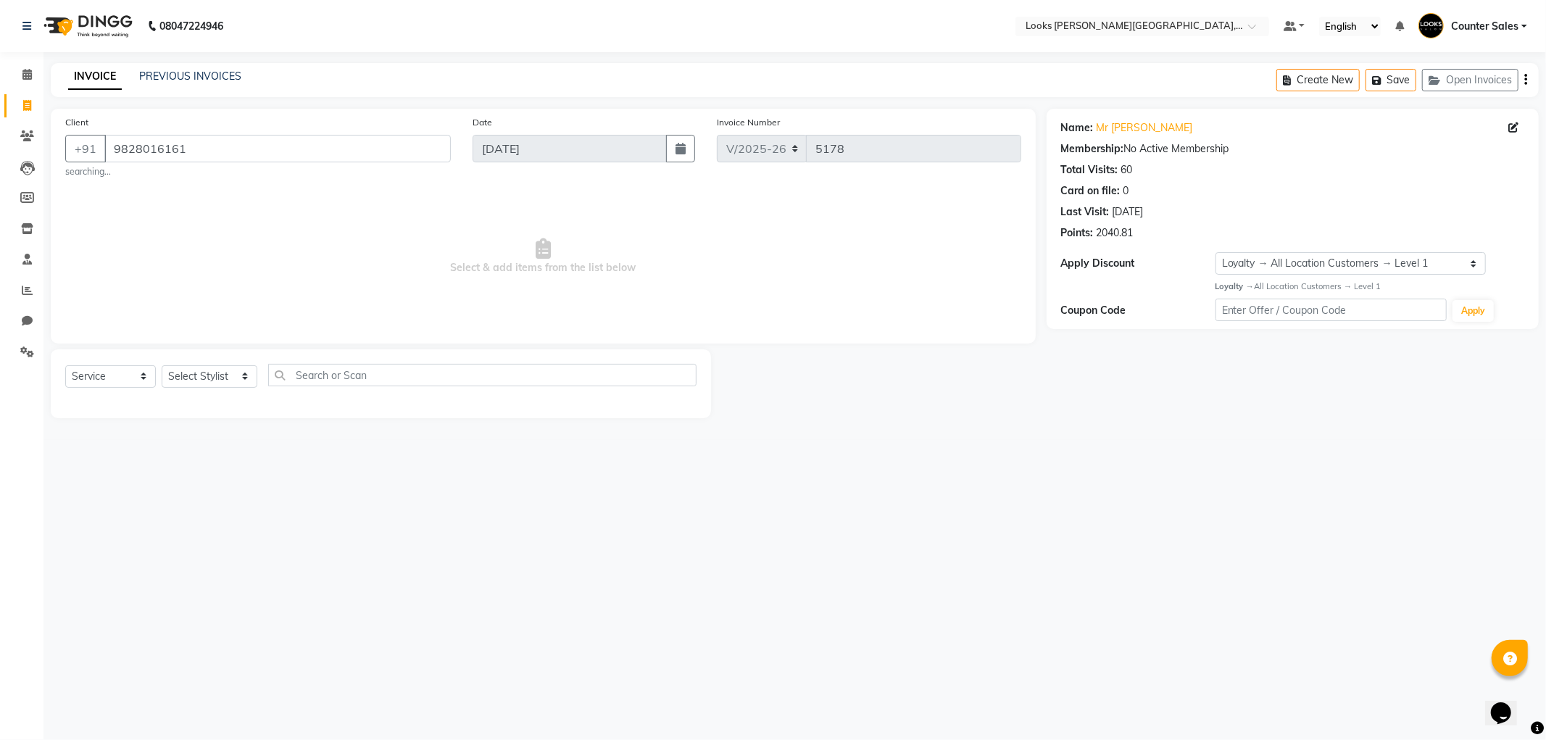
click at [207, 186] on span "Select & add items from the list below" at bounding box center [543, 256] width 956 height 145
click at [229, 382] on select "Select Stylist Ajay Anjana Arohi Ashu Counter Sales Faizan Kasim Krishna Mamta …" at bounding box center [210, 376] width 96 height 22
select select "24197"
click at [162, 365] on select "Select Stylist Ajay Anjana Arohi Ashu Counter Sales Faizan Kasim Krishna Mamta …" at bounding box center [210, 376] width 96 height 22
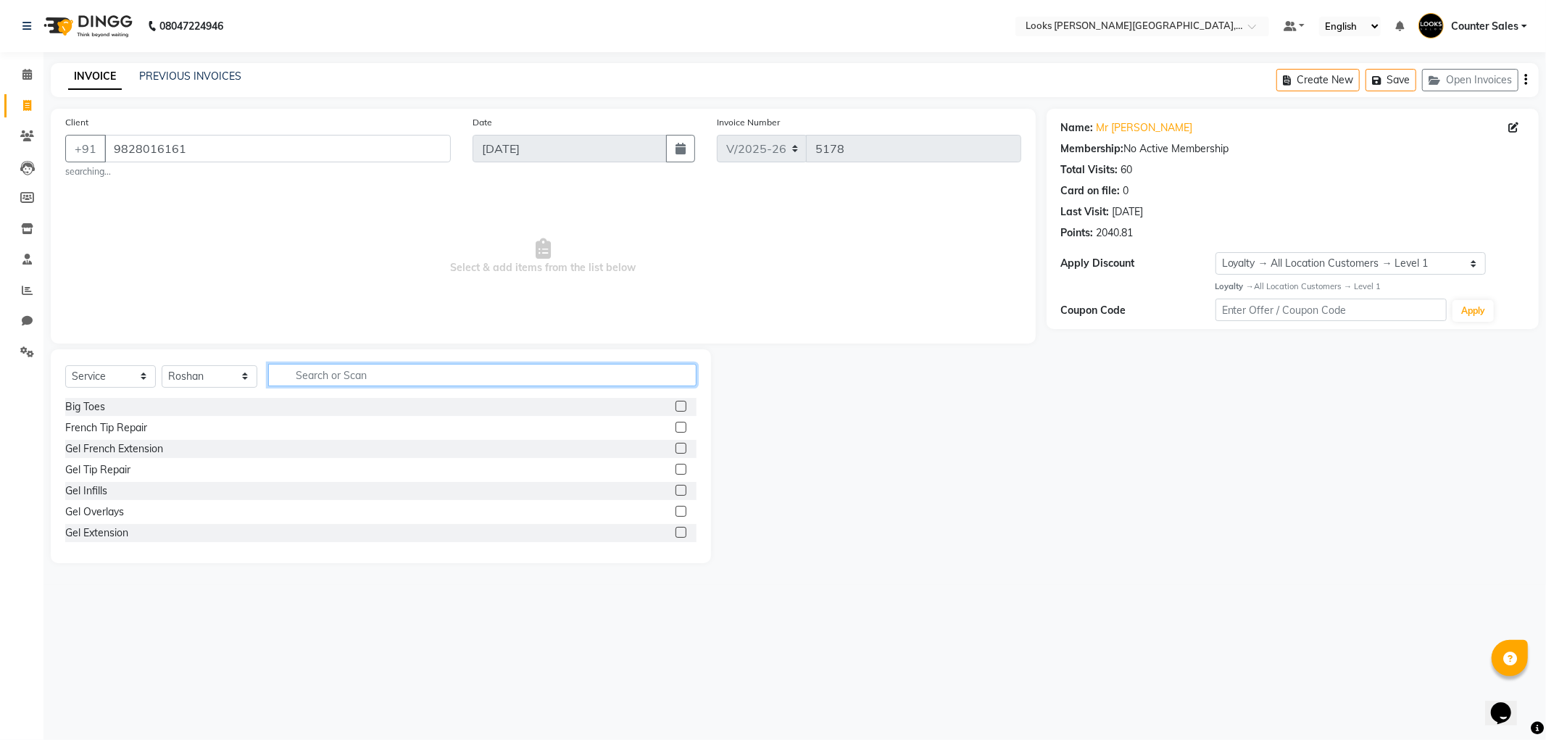
click at [396, 375] on input "text" at bounding box center [482, 375] width 428 height 22
type input "cut"
click at [676, 433] on label at bounding box center [681, 427] width 11 height 11
click at [676, 433] on input "checkbox" at bounding box center [680, 427] width 9 height 9
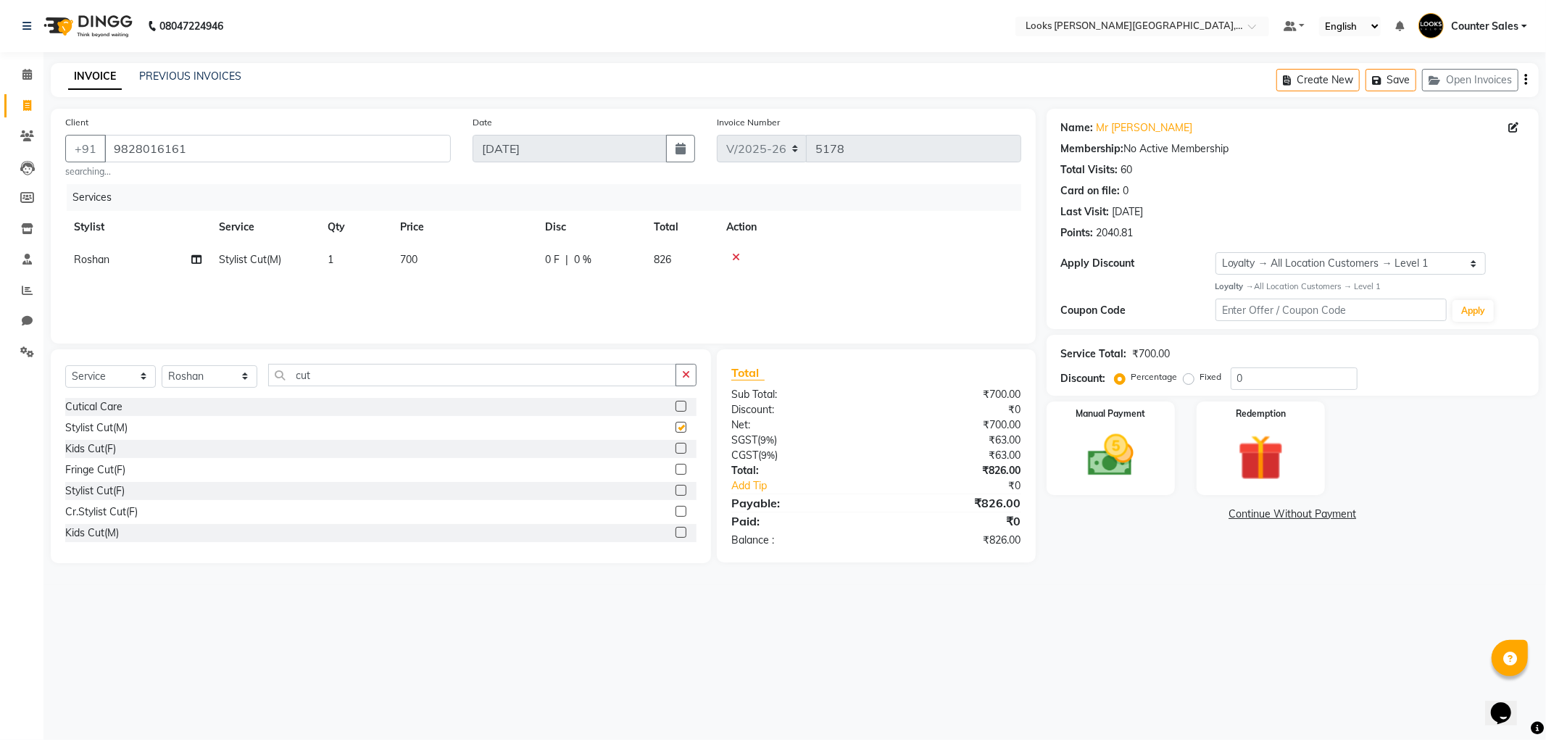
checkbox input "false"
click at [1279, 460] on img at bounding box center [1261, 457] width 78 height 59
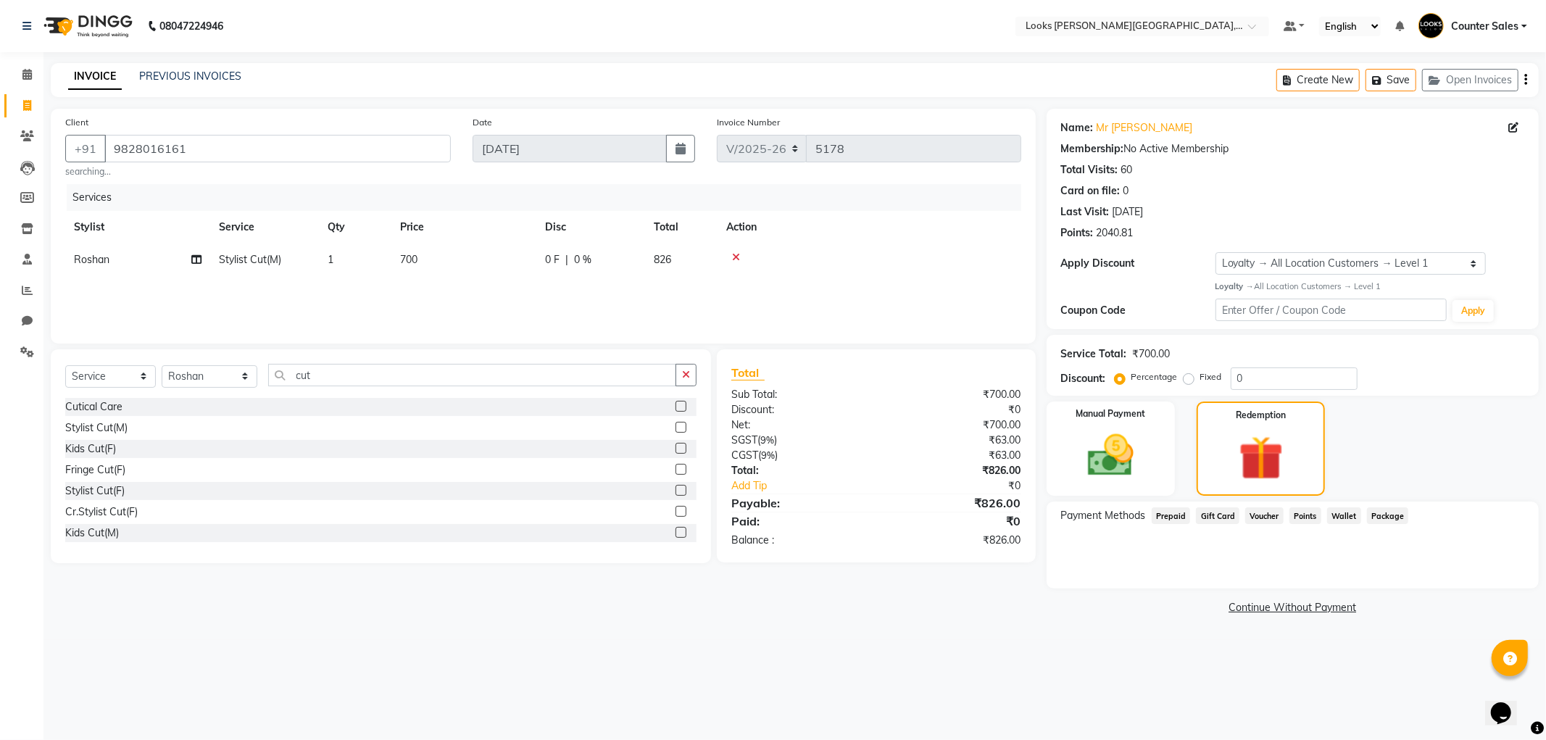
click at [1298, 519] on span "Points" at bounding box center [1306, 515] width 32 height 17
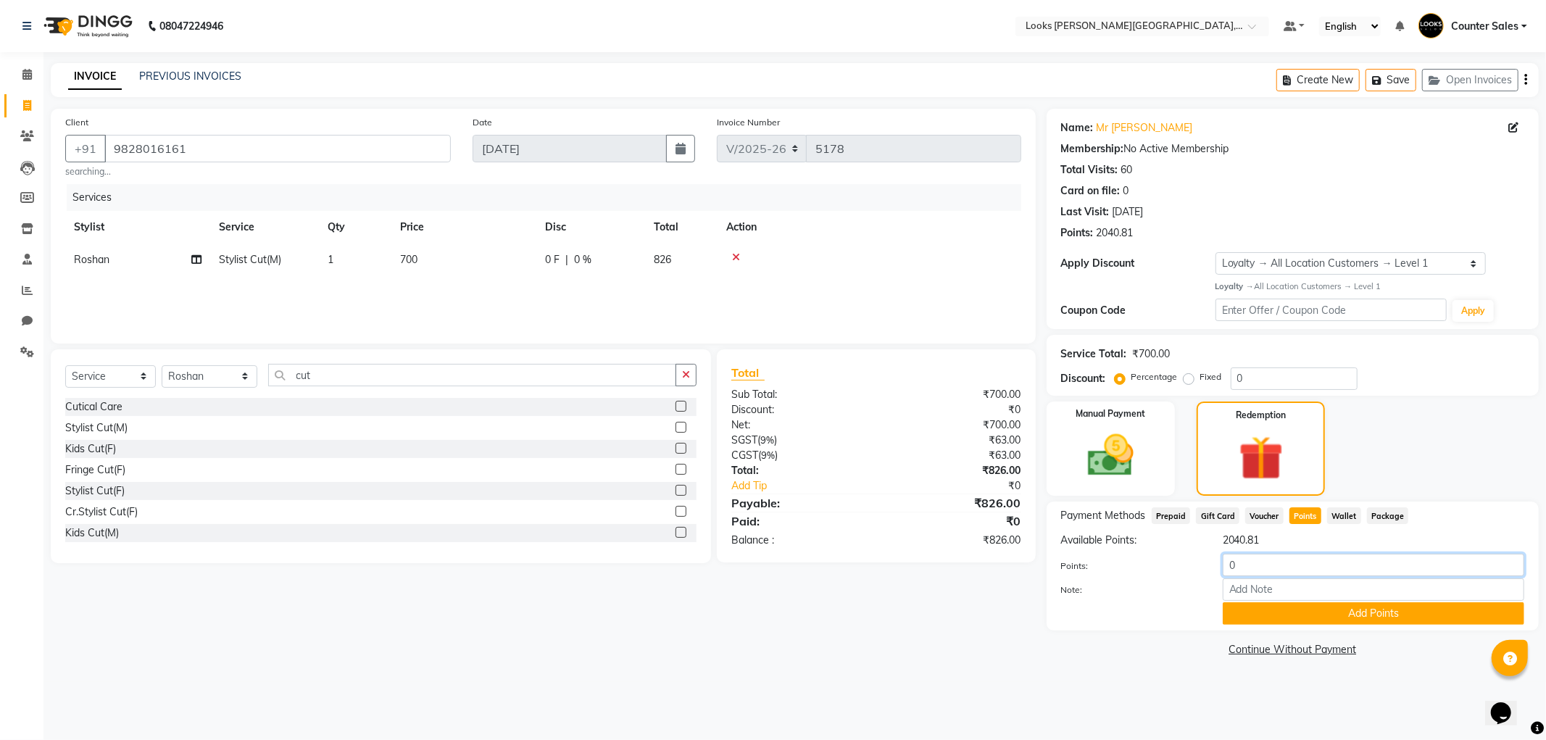
click at [1258, 568] on input "0" at bounding box center [1374, 565] width 302 height 22
type input "826"
click at [1393, 619] on button "Add Points" at bounding box center [1374, 613] width 302 height 22
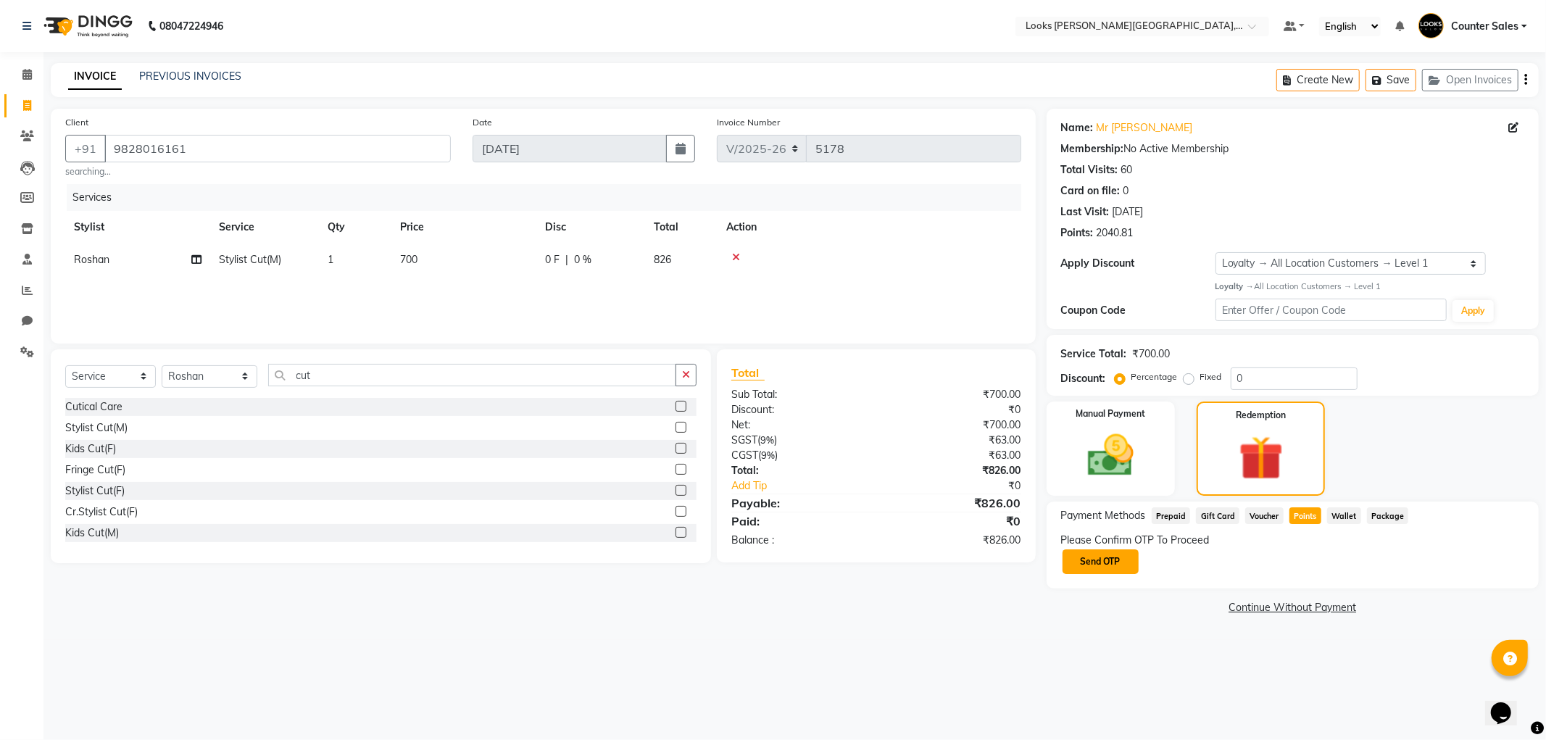
click at [1107, 560] on button "Send OTP" at bounding box center [1101, 562] width 76 height 25
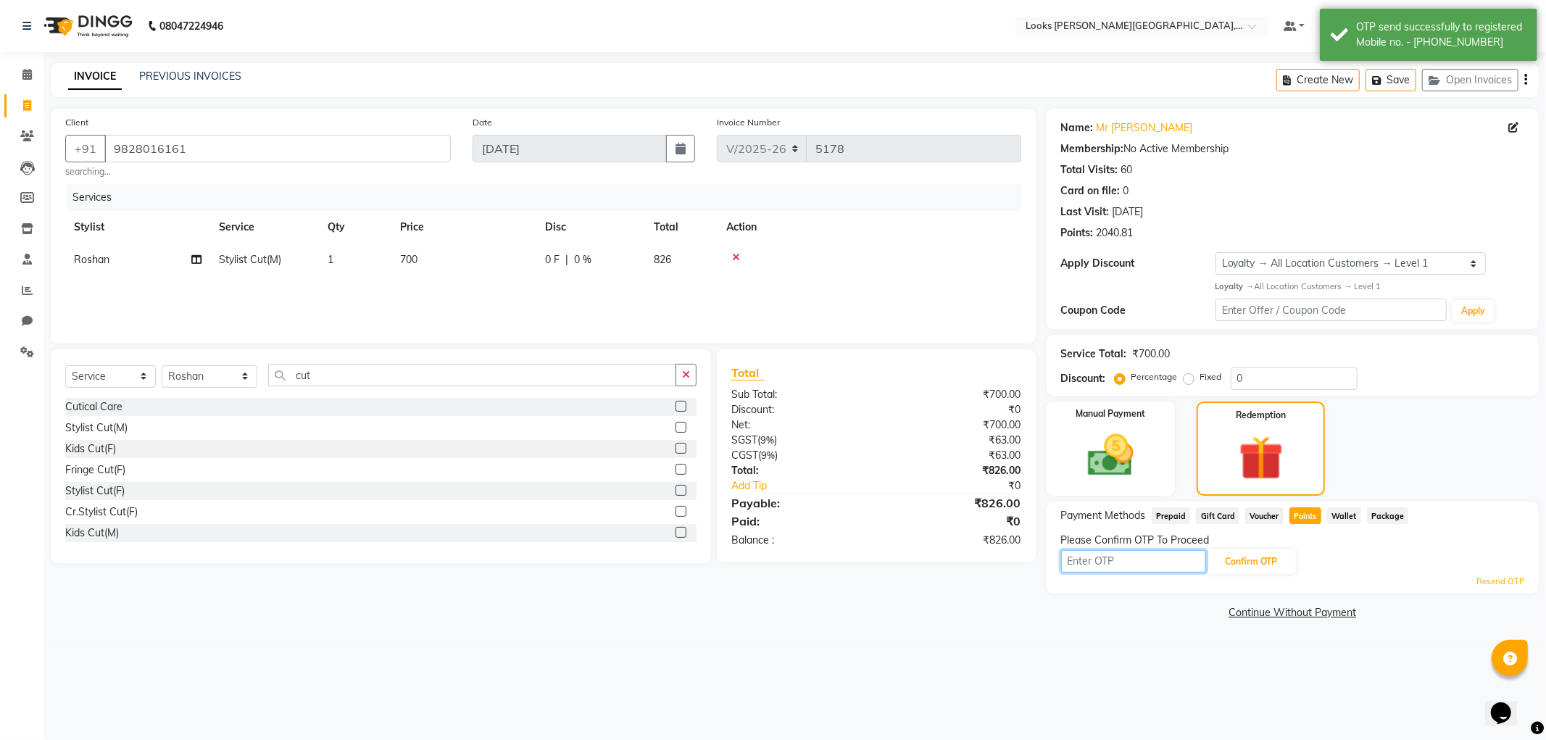
click at [1124, 565] on input "text" at bounding box center [1133, 561] width 145 height 22
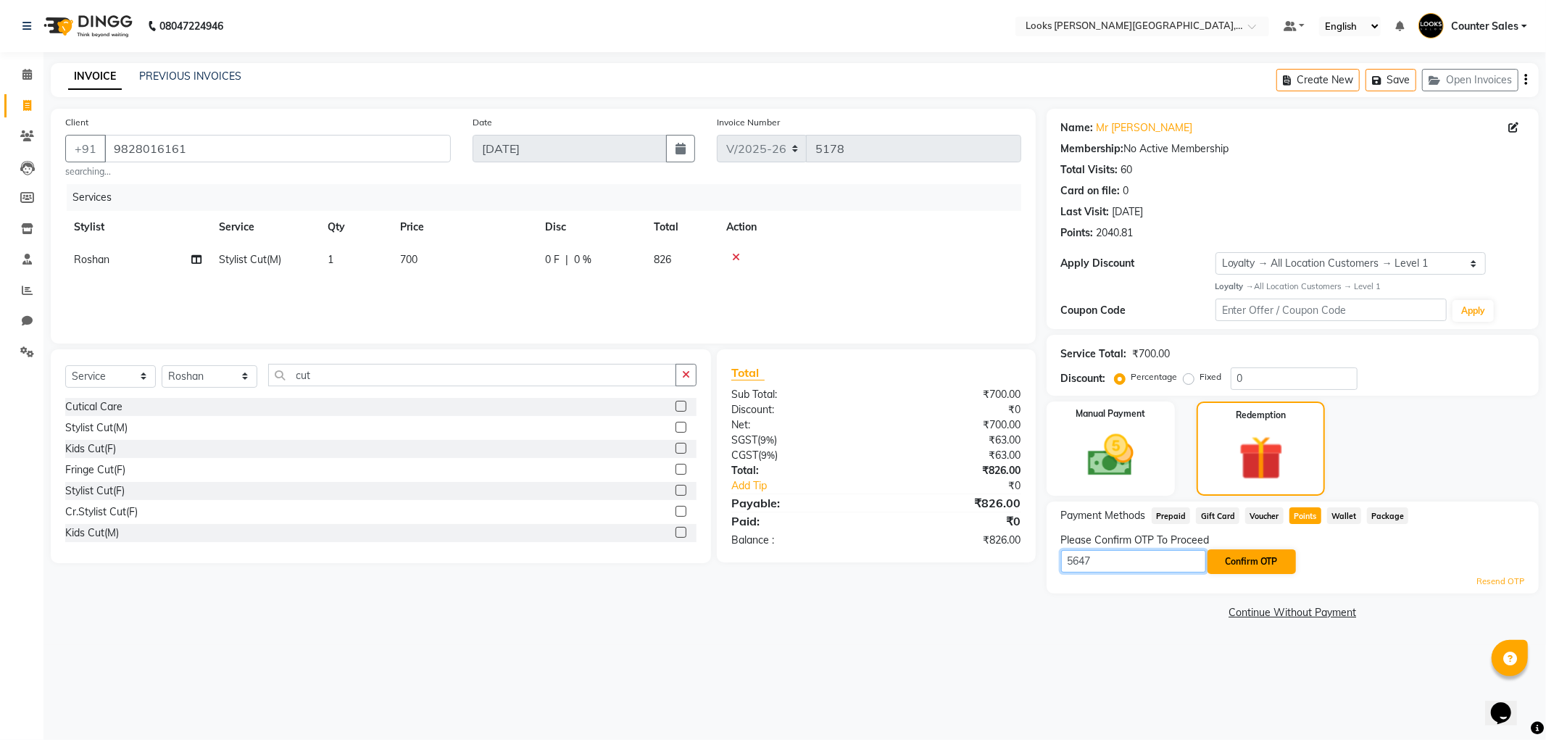
type input "5647"
click at [1258, 561] on button "Confirm OTP" at bounding box center [1252, 562] width 88 height 25
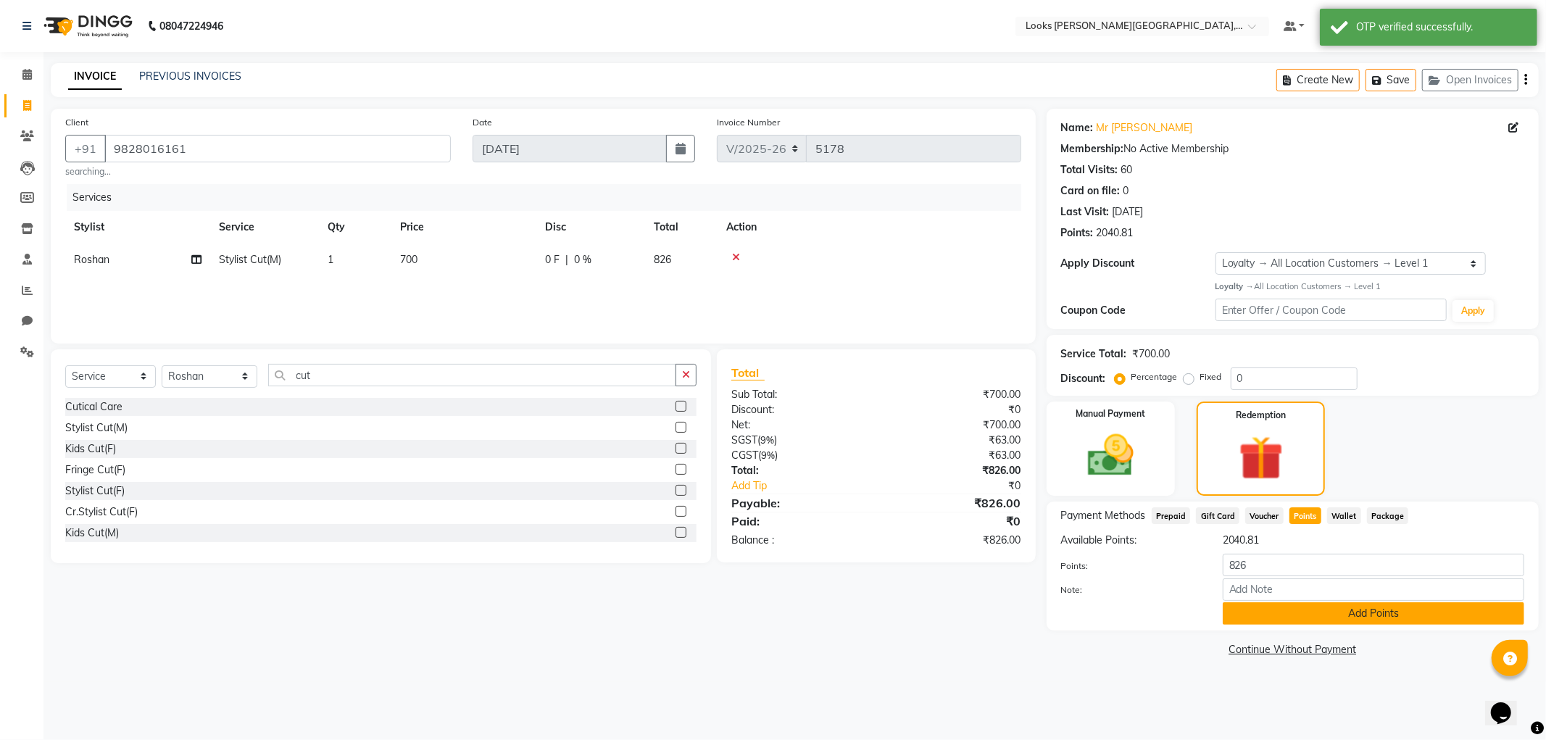
click at [1398, 621] on button "Add Points" at bounding box center [1374, 613] width 302 height 22
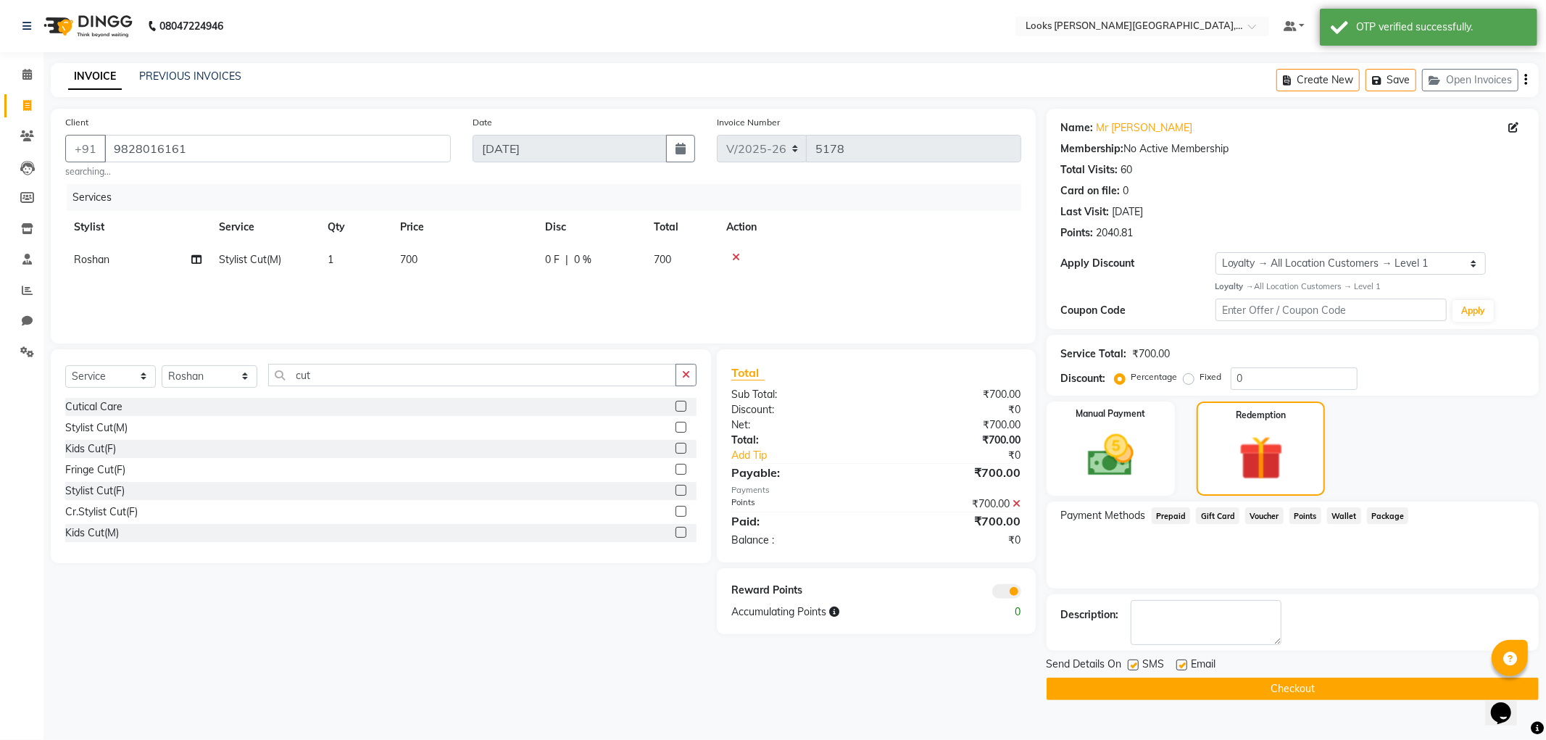
click at [1327, 682] on button "Checkout" at bounding box center [1293, 689] width 492 height 22
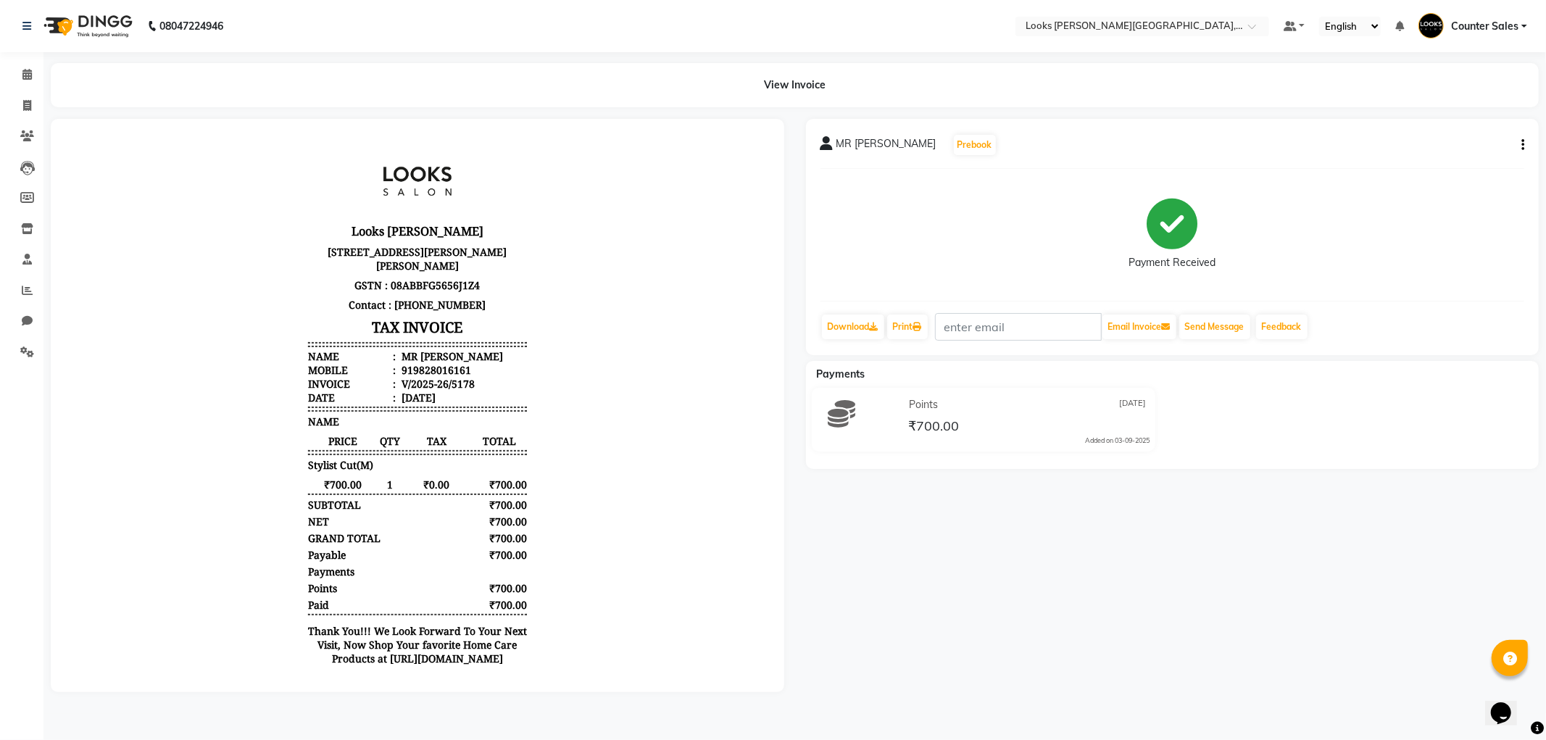
click at [642, 515] on body "Looks Vaishali Jaipur Plot No-303, Goms Defence Colony, Vaishali Nagar, Vaishal…" at bounding box center [416, 408] width 693 height 541
click at [25, 100] on icon at bounding box center [27, 105] width 8 height 11
select select "service"
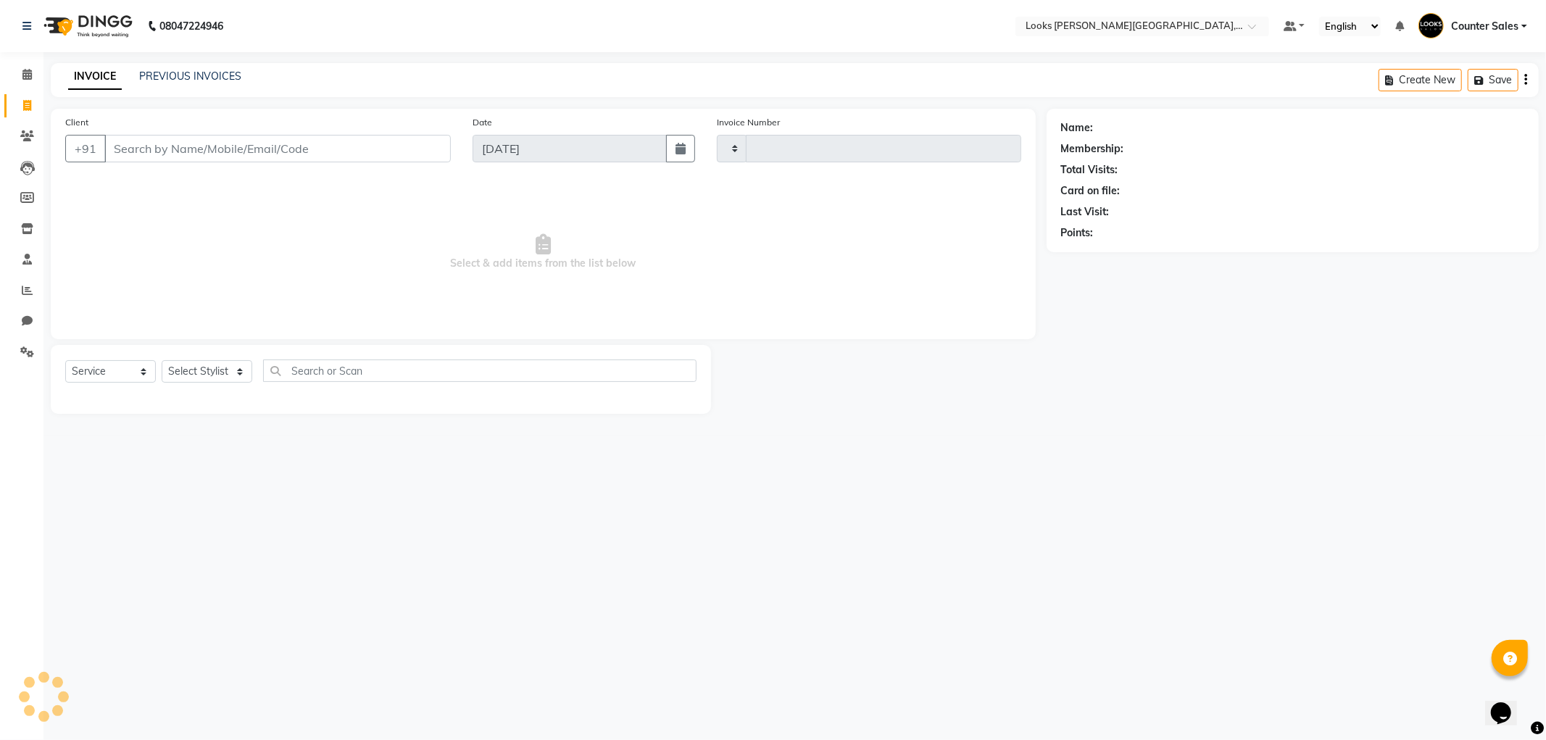
type input "5179"
select select "4385"
click at [815, 506] on div "08047224946 Select Location × Looks Vaishali Girnar Colony, Jaipur Default Pane…" at bounding box center [773, 370] width 1546 height 740
click at [9, 82] on link "Calendar" at bounding box center [21, 75] width 35 height 24
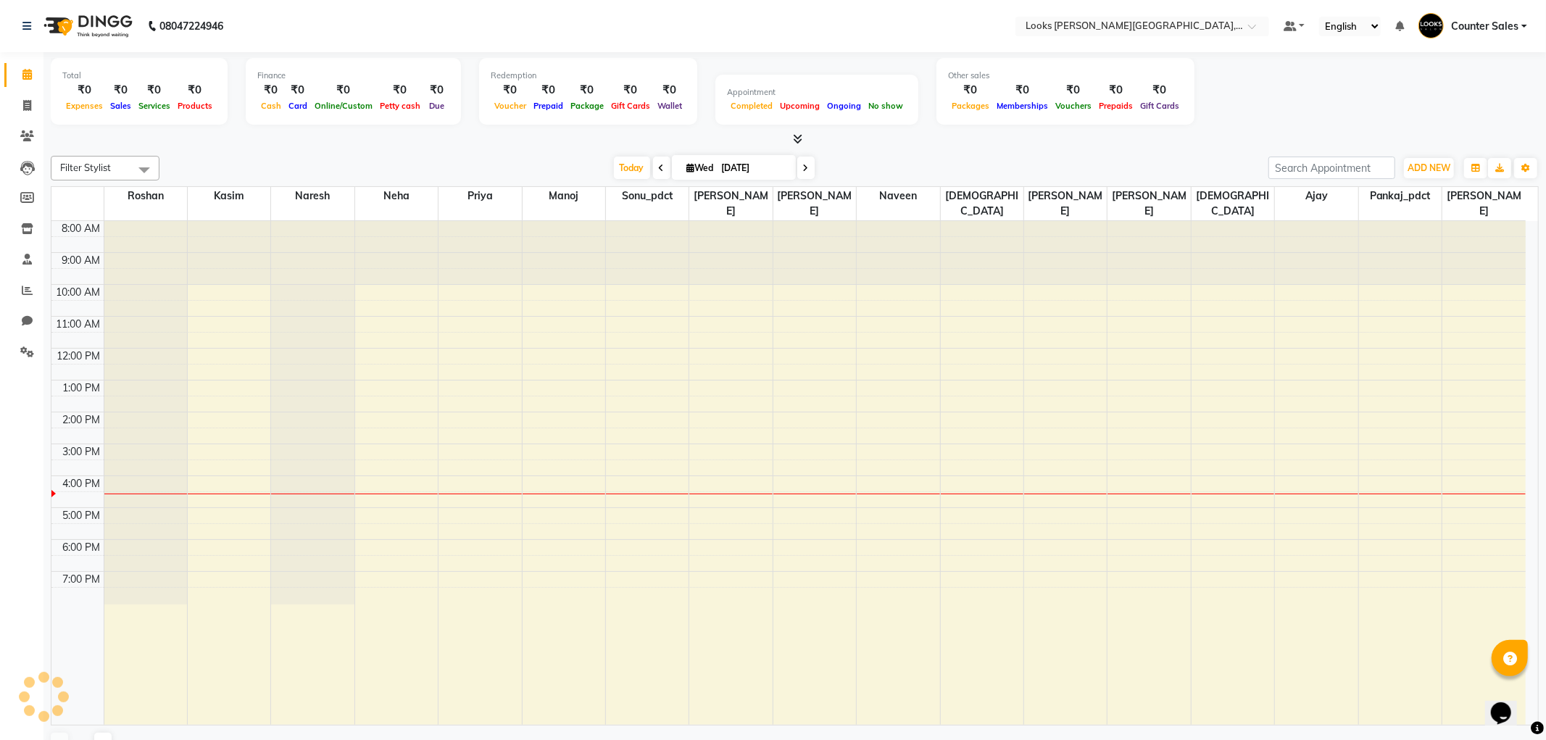
click at [27, 72] on icon at bounding box center [26, 74] width 9 height 11
